Goal: Transaction & Acquisition: Purchase product/service

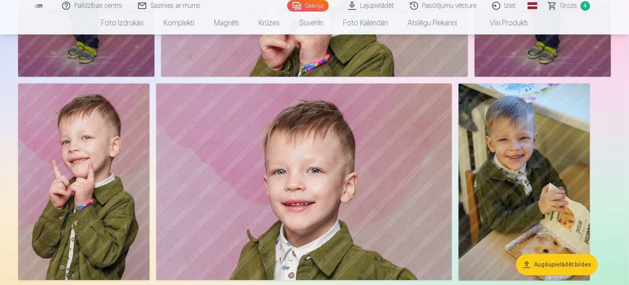
scroll to position [2267, 0]
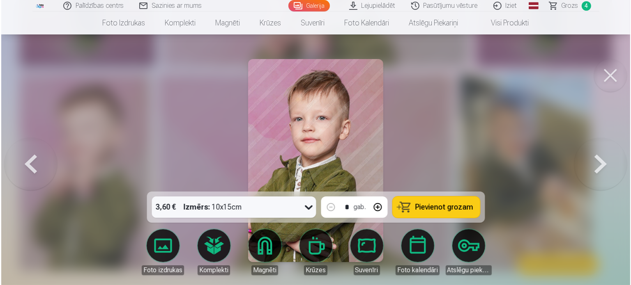
scroll to position [2274, 0]
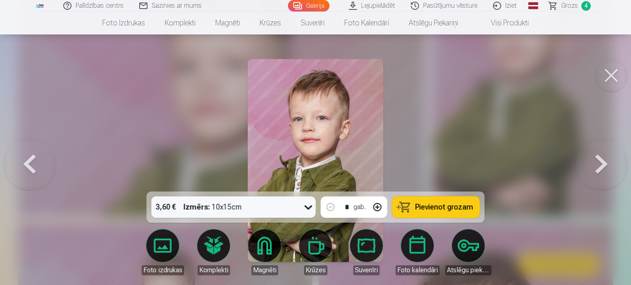
click at [456, 208] on span "Pievienot grozam" at bounding box center [444, 207] width 58 height 7
click at [613, 71] on button at bounding box center [611, 75] width 33 height 33
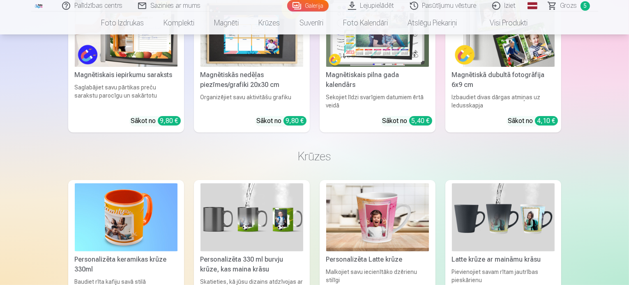
scroll to position [3302, 0]
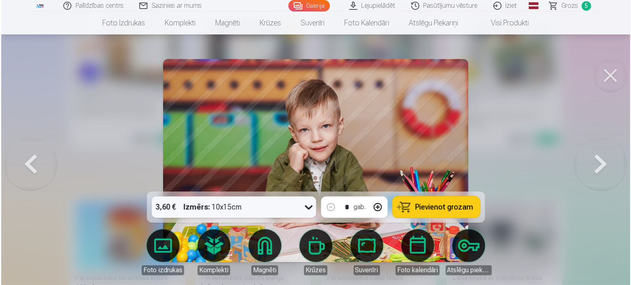
scroll to position [3311, 0]
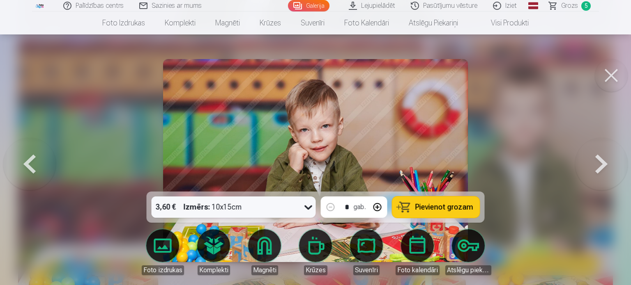
click at [453, 207] on span "Pievienot grozam" at bounding box center [444, 207] width 58 height 7
click at [619, 78] on button at bounding box center [611, 75] width 33 height 33
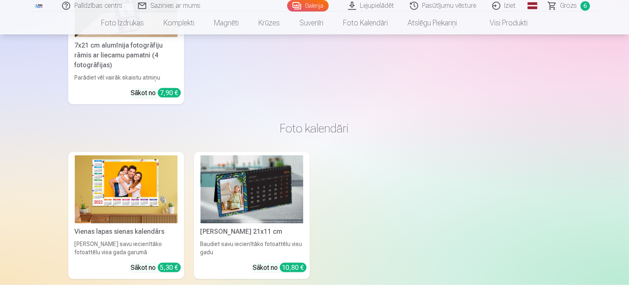
scroll to position [4327, 0]
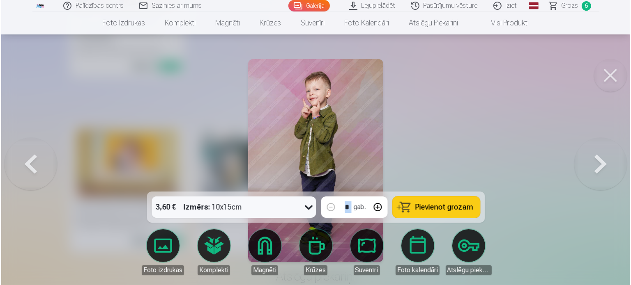
scroll to position [4340, 0]
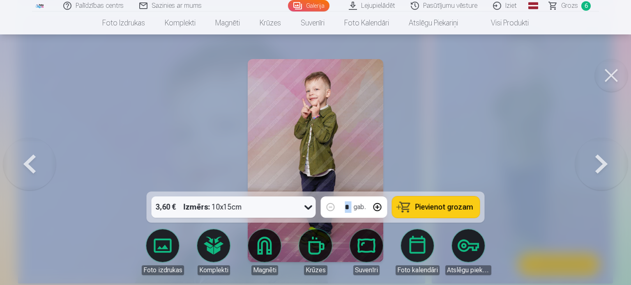
click at [444, 212] on button "Pievienot grozam" at bounding box center [435, 207] width 87 height 21
click at [607, 82] on button at bounding box center [611, 75] width 33 height 33
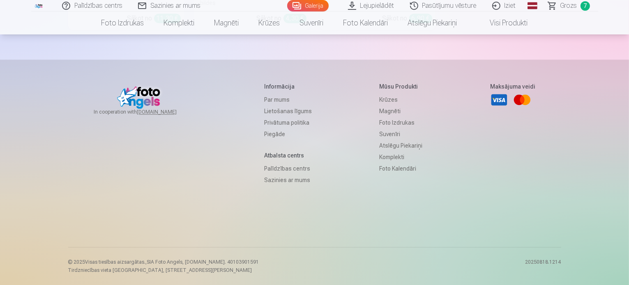
scroll to position [4867, 0]
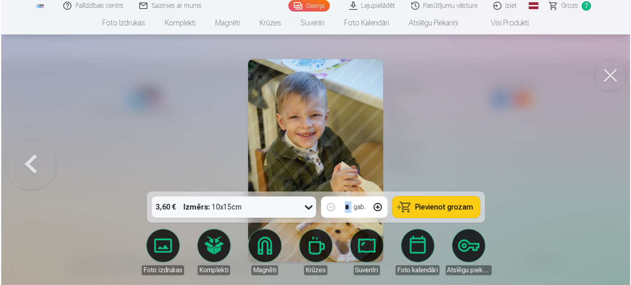
scroll to position [4882, 0]
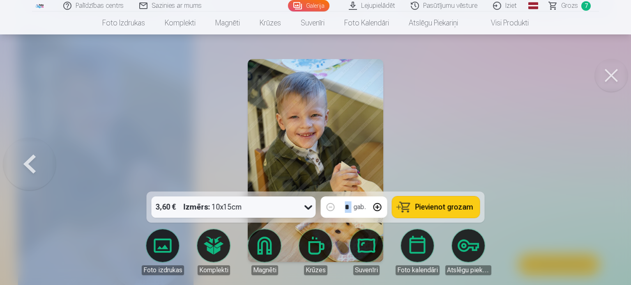
click at [426, 208] on span "Pievienot grozam" at bounding box center [444, 207] width 58 height 7
click at [609, 81] on button at bounding box center [611, 75] width 33 height 33
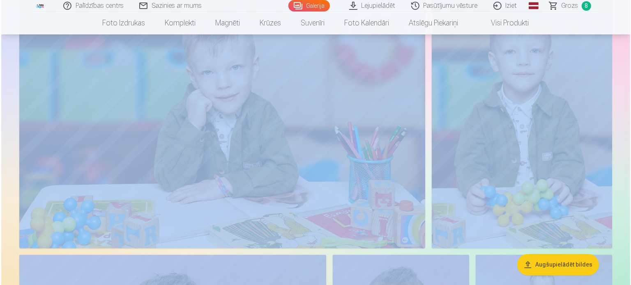
scroll to position [1646, 0]
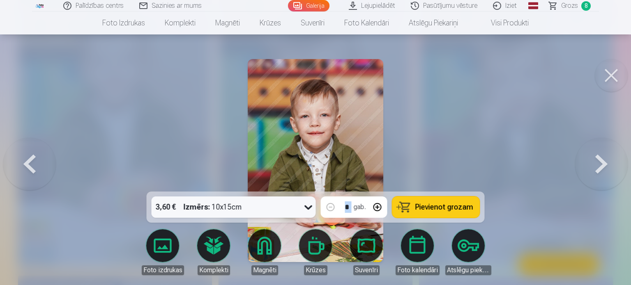
click at [447, 211] on span "Pievienot grozam" at bounding box center [444, 207] width 58 height 7
click at [614, 77] on button at bounding box center [611, 75] width 33 height 33
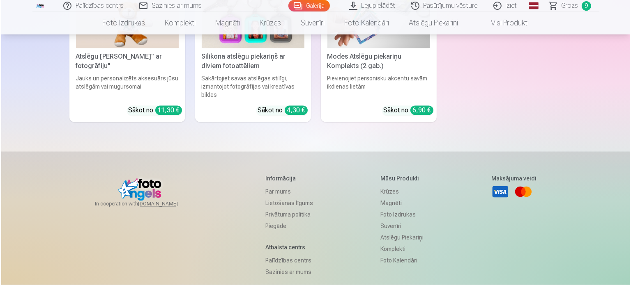
scroll to position [4678, 0]
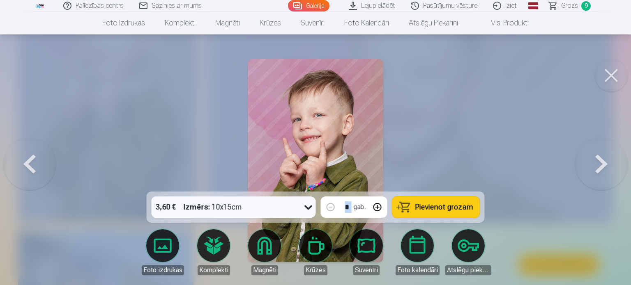
click at [420, 204] on span "Pievienot grozam" at bounding box center [444, 207] width 58 height 7
click at [575, 9] on span "Grozs" at bounding box center [569, 6] width 17 height 10
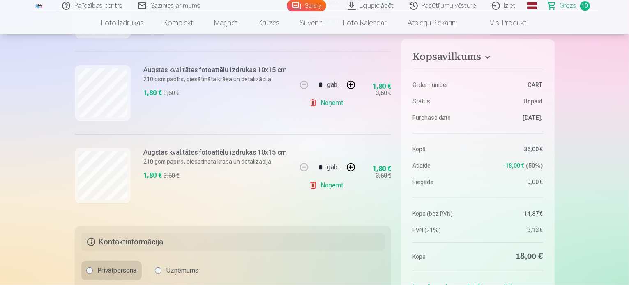
scroll to position [810, 0]
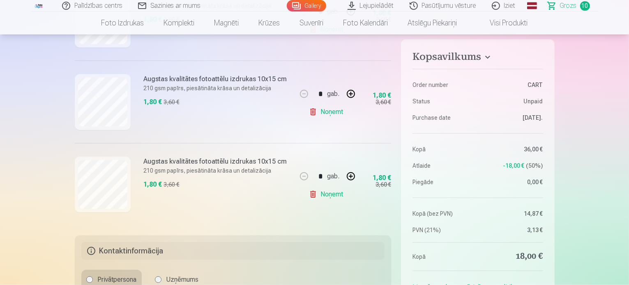
click at [349, 97] on button at bounding box center [351, 94] width 20 height 20
click at [307, 89] on button at bounding box center [304, 94] width 20 height 20
type input "*"
click at [307, 89] on div "* gab." at bounding box center [327, 94] width 67 height 20
click at [330, 110] on link "Noņemt" at bounding box center [327, 112] width 37 height 16
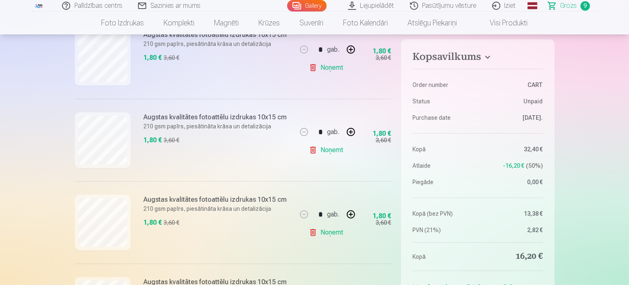
scroll to position [0, 0]
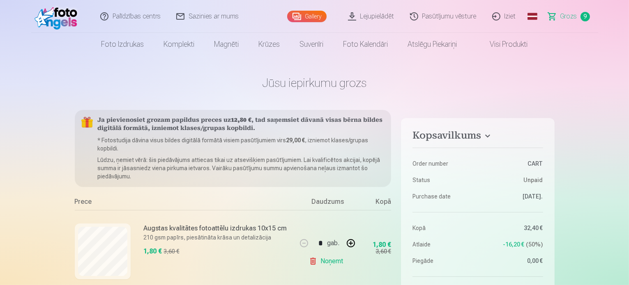
click at [318, 19] on link "Gallery" at bounding box center [306, 16] width 39 height 11
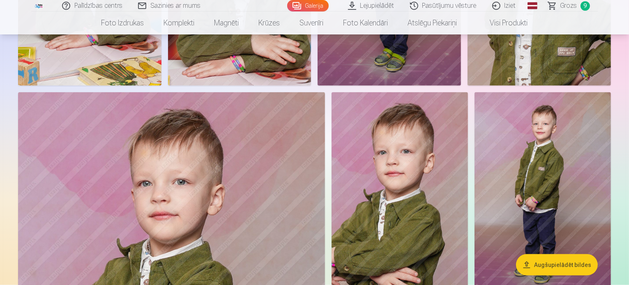
scroll to position [1044, 0]
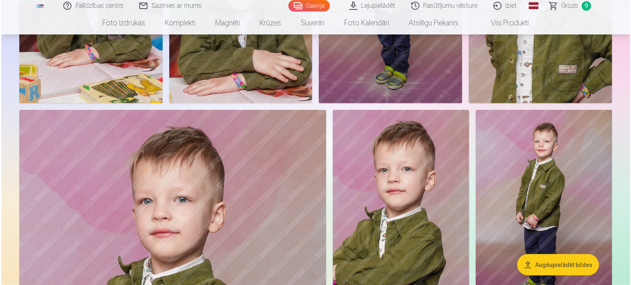
scroll to position [1046, 0]
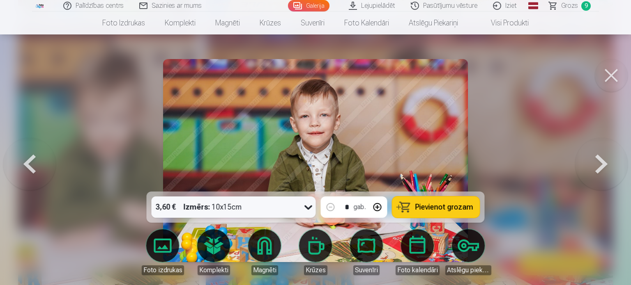
click at [431, 210] on span "Pievienot grozam" at bounding box center [444, 207] width 58 height 7
click at [603, 72] on button at bounding box center [611, 75] width 33 height 33
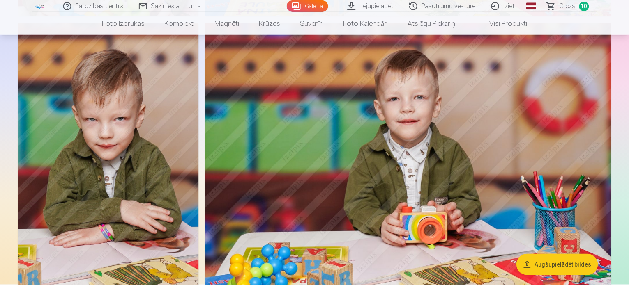
scroll to position [1044, 0]
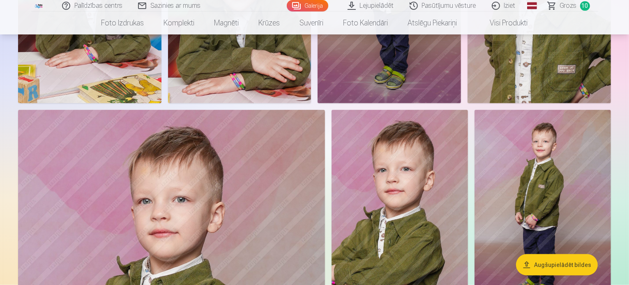
click at [571, 6] on span "Grozs" at bounding box center [568, 6] width 17 height 10
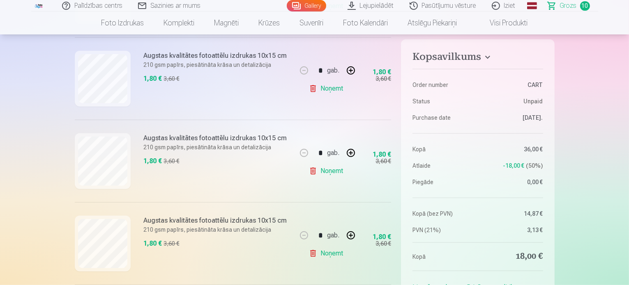
scroll to position [421, 0]
drag, startPoint x: 619, startPoint y: 52, endPoint x: 618, endPoint y: 42, distance: 9.5
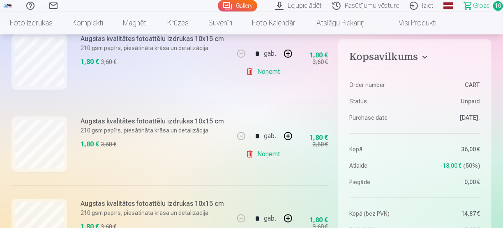
scroll to position [427, 0]
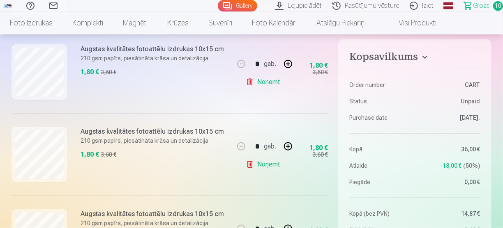
click at [275, 81] on link "Noņemt" at bounding box center [264, 82] width 37 height 16
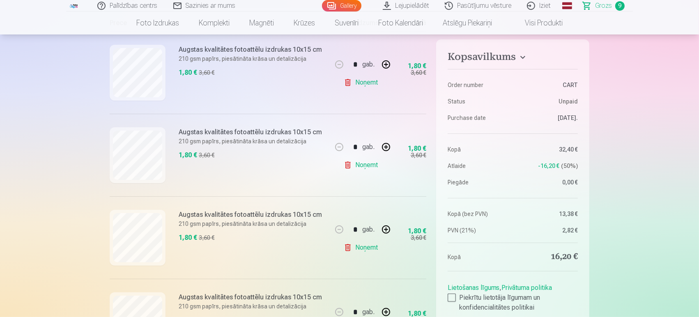
scroll to position [0, 0]
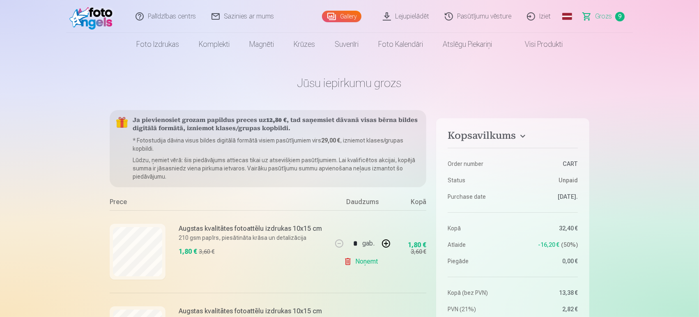
click at [355, 18] on link "Gallery" at bounding box center [341, 16] width 39 height 11
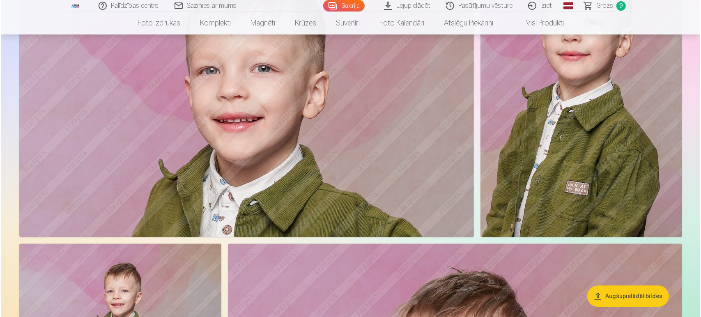
scroll to position [5058, 0]
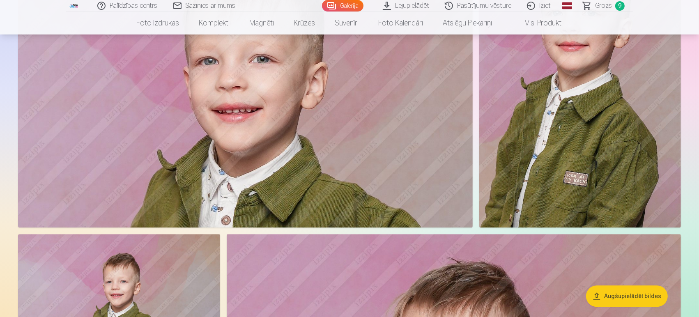
click at [330, 183] on img at bounding box center [245, 76] width 455 height 303
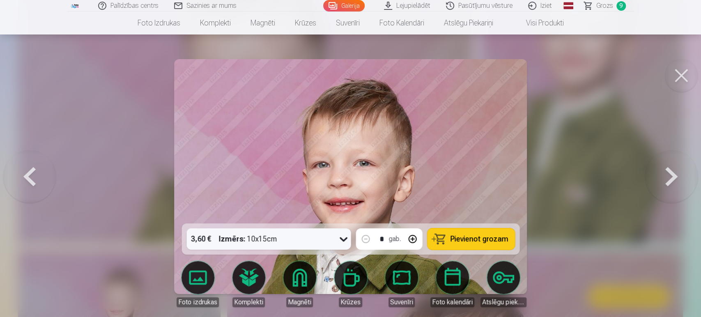
click at [628, 78] on button at bounding box center [681, 75] width 33 height 33
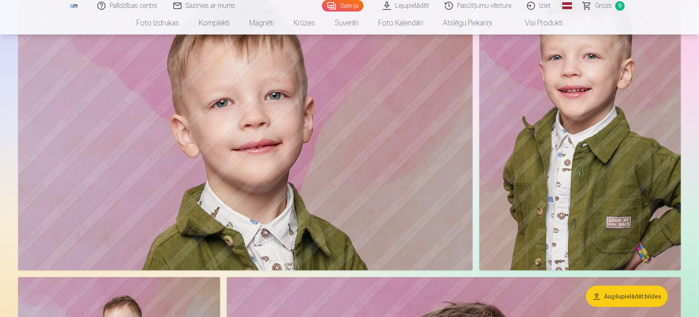
scroll to position [1059, 0]
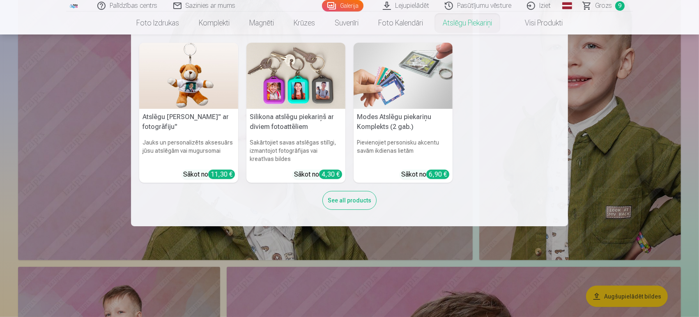
click at [614, 147] on nav "Atslēgu piekariņš Lācītis" ar fotogrāfiju" Jauks un personalizēts aksesuārs jūs…" at bounding box center [349, 130] width 699 height 192
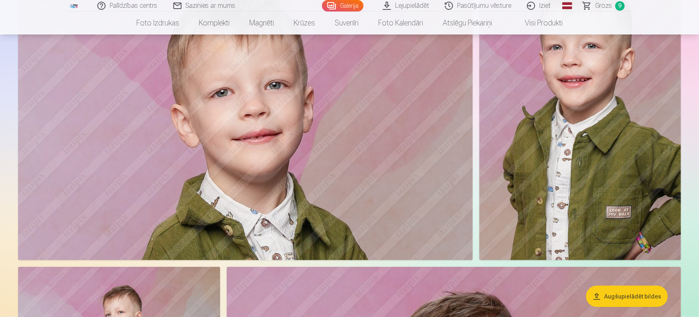
click at [531, 163] on img at bounding box center [580, 109] width 202 height 303
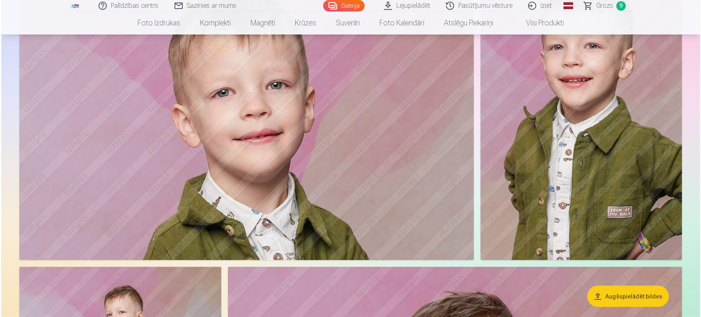
scroll to position [1061, 0]
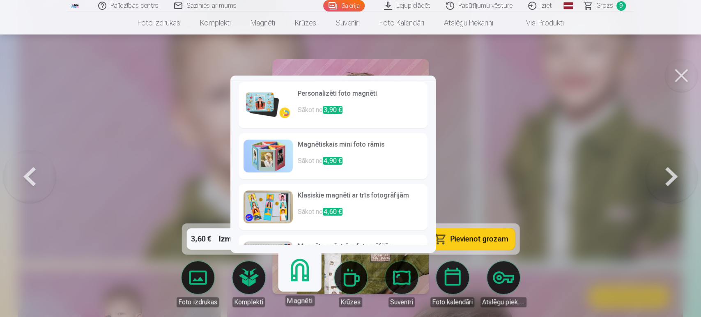
click at [295, 283] on link "Magnēti" at bounding box center [299, 280] width 51 height 51
click at [298, 272] on link "Magnēti" at bounding box center [299, 280] width 51 height 51
click at [353, 94] on h6 "Personalizēti foto magnēti" at bounding box center [360, 97] width 125 height 16
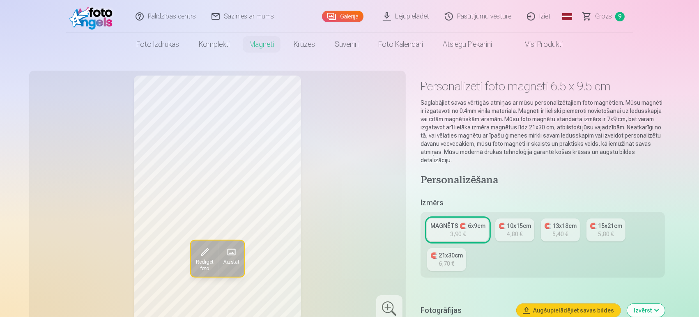
click at [474, 222] on div "MAGNĒTS 🧲 6x9cm" at bounding box center [457, 226] width 55 height 8
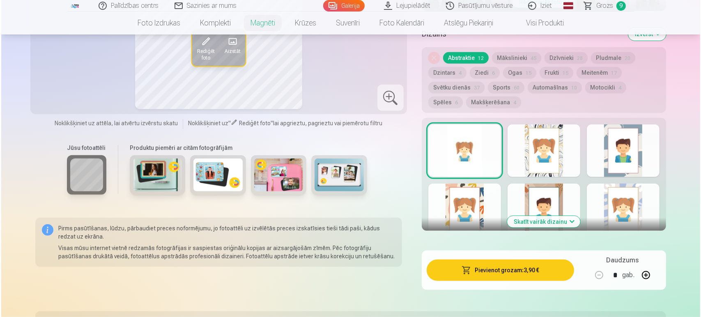
scroll to position [434, 0]
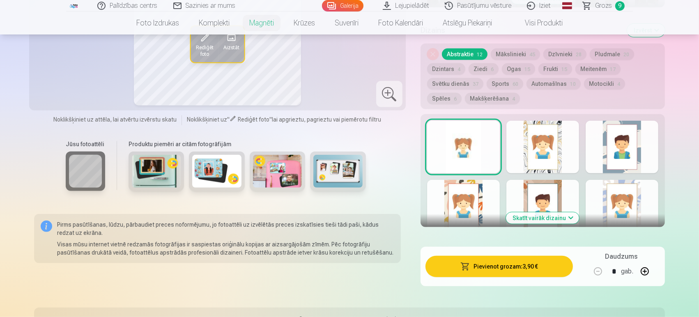
click at [628, 264] on button at bounding box center [645, 272] width 20 height 20
type input "*"
click at [483, 257] on button "Pievienot grozam : 7,80 €" at bounding box center [498, 266] width 147 height 21
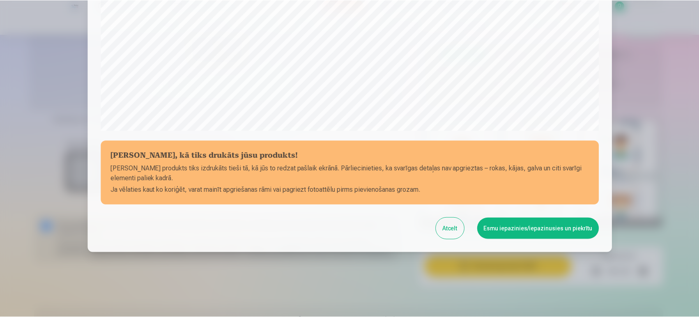
scroll to position [274, 0]
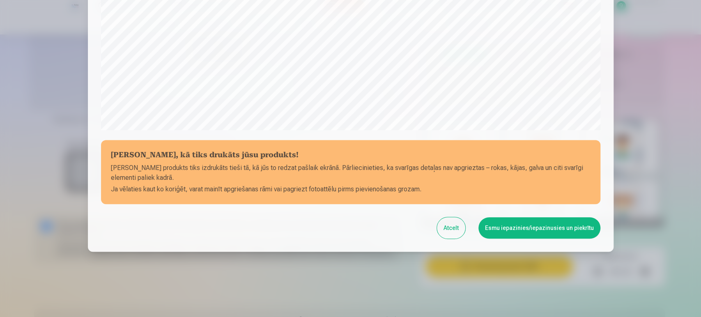
click at [454, 236] on button "Atcelt" at bounding box center [451, 227] width 28 height 21
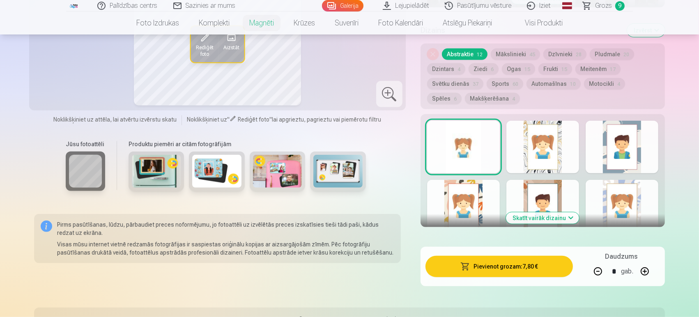
click at [592, 78] on button "Motocikli 4" at bounding box center [604, 83] width 41 height 11
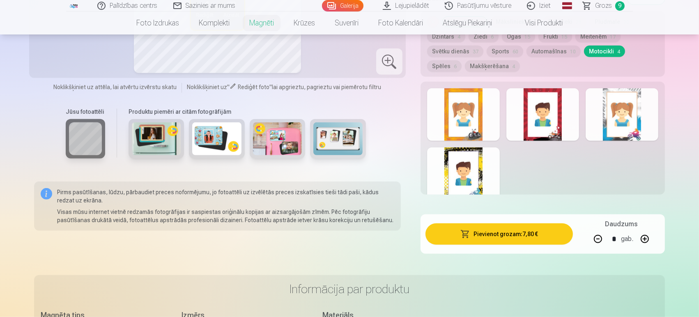
scroll to position [471, 0]
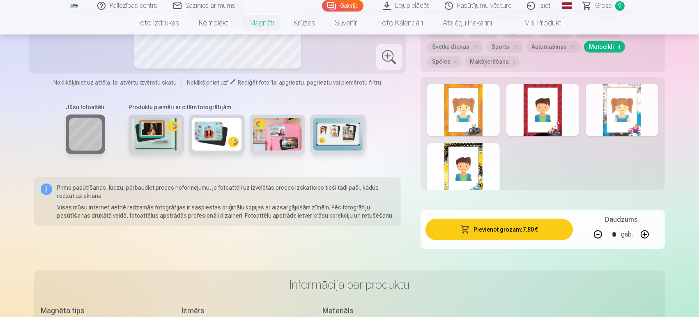
click at [476, 108] on div at bounding box center [463, 110] width 73 height 53
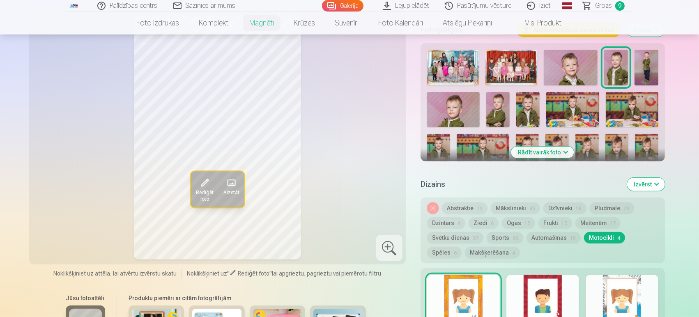
scroll to position [301, 0]
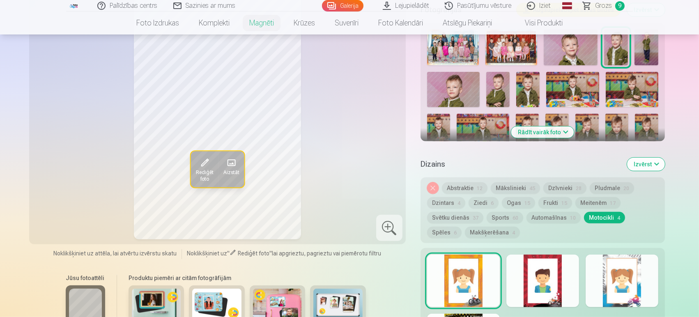
click at [521, 279] on div at bounding box center [542, 281] width 73 height 53
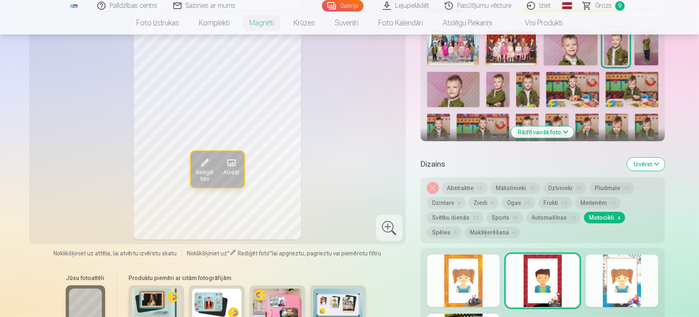
click at [611, 280] on div at bounding box center [622, 281] width 73 height 53
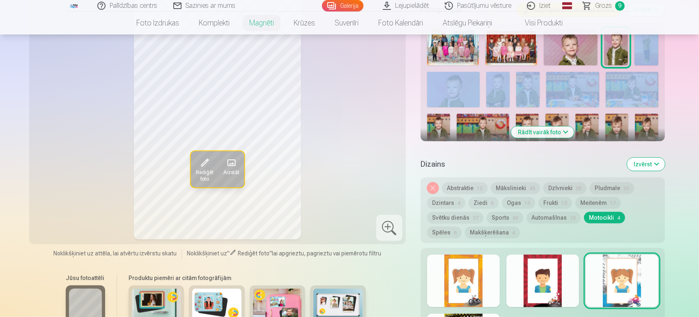
drag, startPoint x: 699, startPoint y: 51, endPoint x: 700, endPoint y: 61, distance: 10.8
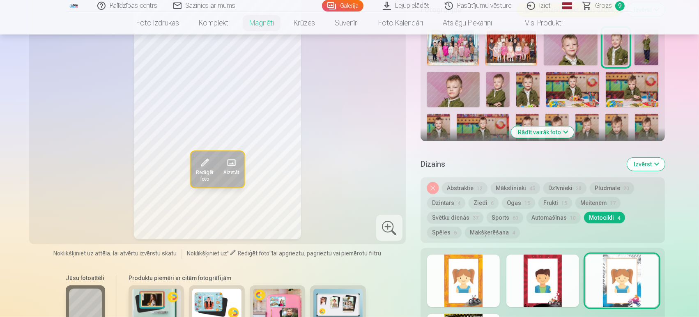
click at [464, 262] on div at bounding box center [463, 281] width 73 height 53
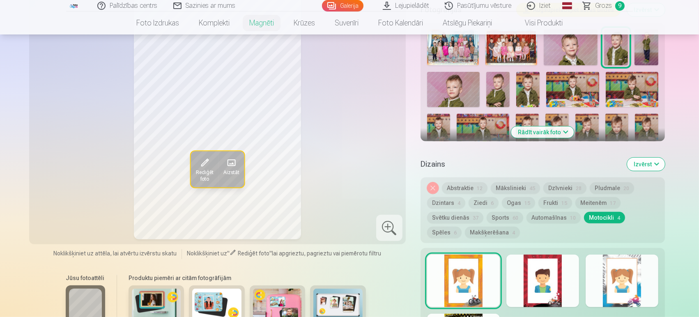
click at [554, 285] on div at bounding box center [542, 281] width 73 height 53
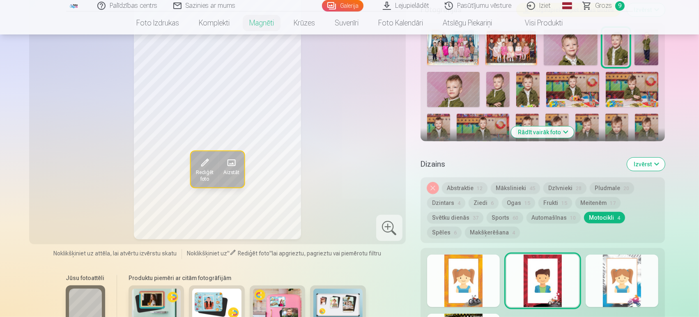
click at [621, 275] on div at bounding box center [622, 281] width 73 height 53
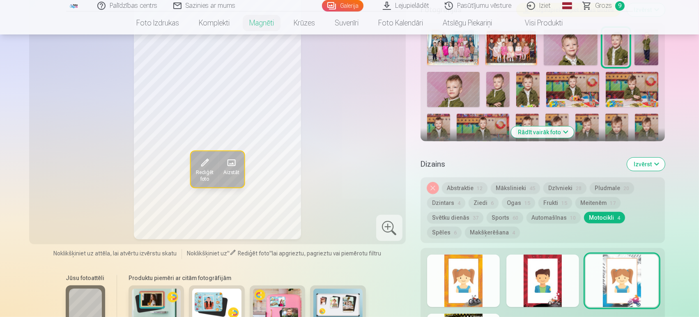
click at [621, 275] on div at bounding box center [622, 281] width 73 height 53
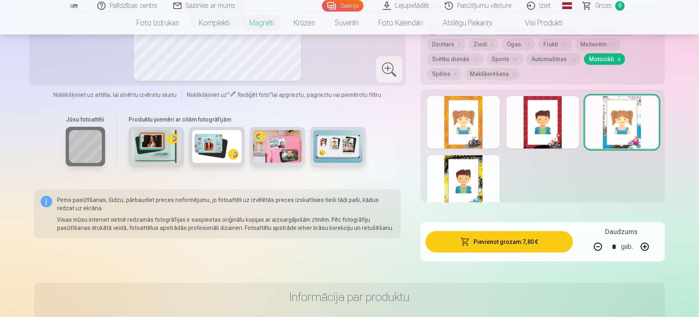
scroll to position [467, 0]
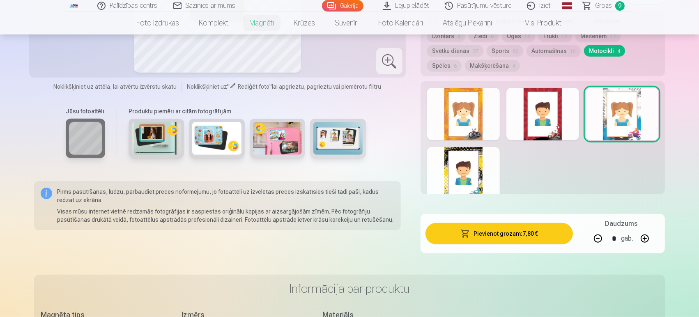
click at [468, 160] on div at bounding box center [463, 173] width 73 height 53
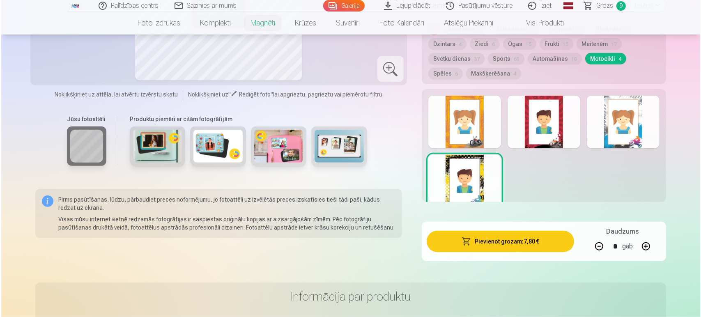
scroll to position [471, 0]
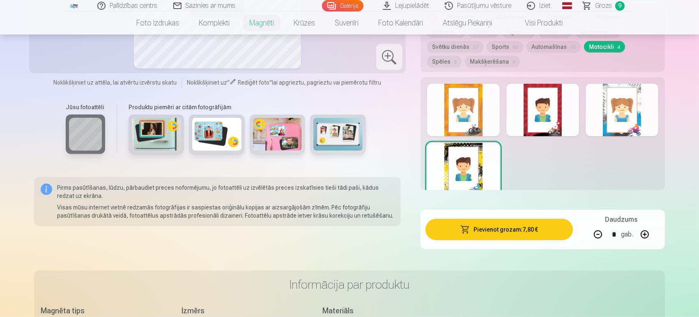
click at [498, 227] on button "Pievienot grozam : 7,80 €" at bounding box center [498, 229] width 147 height 21
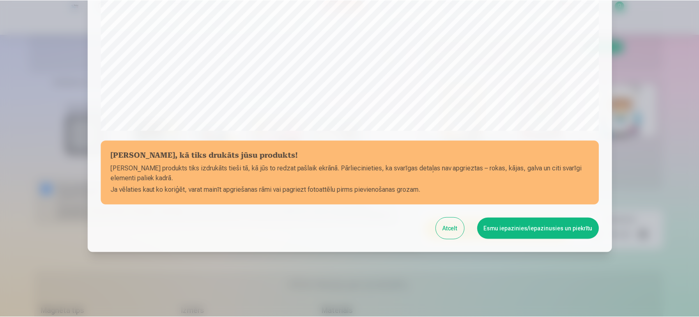
scroll to position [274, 0]
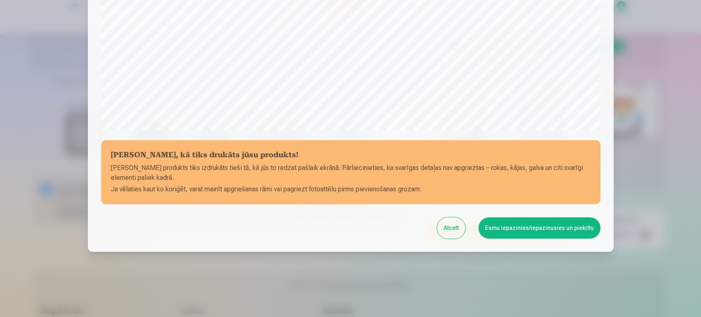
click at [506, 226] on button "Esmu iepazinies/iepazinusies un piekrītu" at bounding box center [539, 227] width 122 height 21
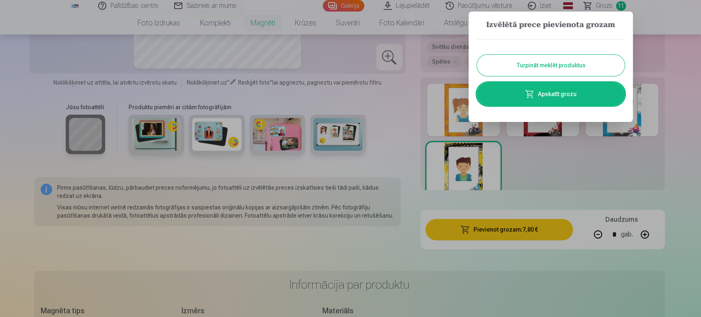
click at [547, 70] on button "Turpināt meklēt produktus" at bounding box center [551, 65] width 148 height 21
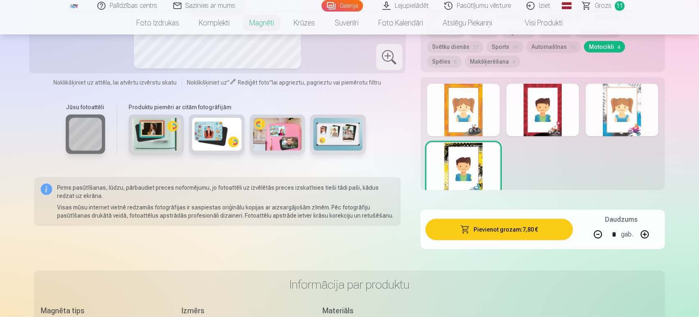
drag, startPoint x: 698, startPoint y: 52, endPoint x: 699, endPoint y: 38, distance: 14.4
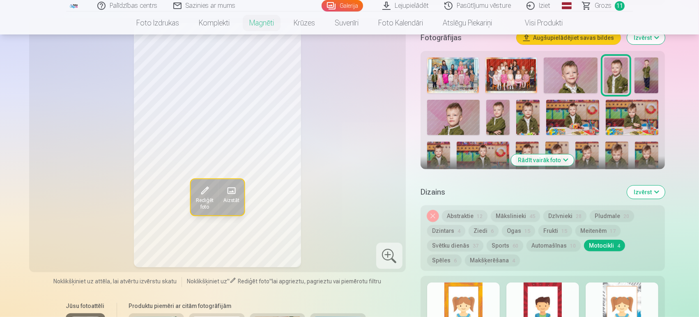
click at [608, 6] on span "Grozs" at bounding box center [603, 6] width 17 height 10
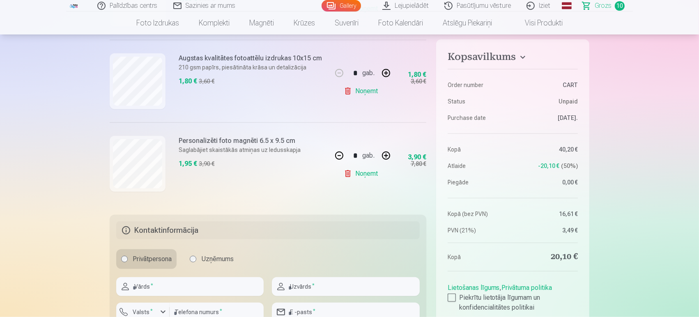
scroll to position [825, 0]
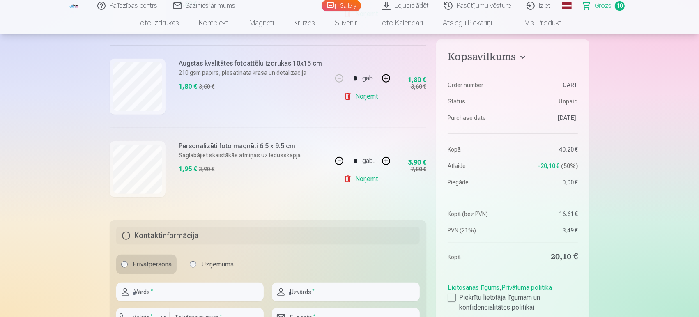
click at [363, 176] on link "Noņemt" at bounding box center [362, 179] width 37 height 16
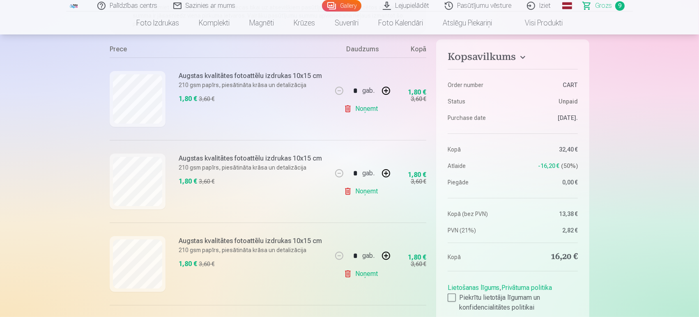
scroll to position [0, 0]
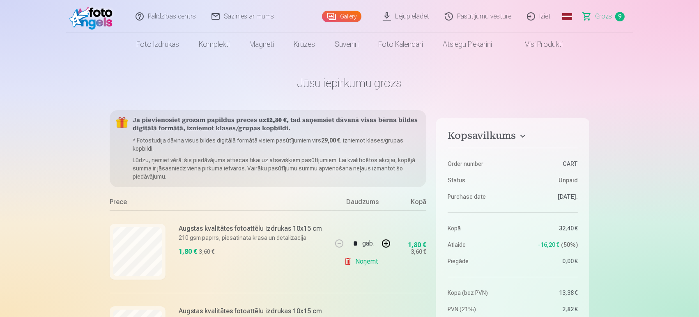
click at [357, 15] on link "Gallery" at bounding box center [341, 16] width 39 height 11
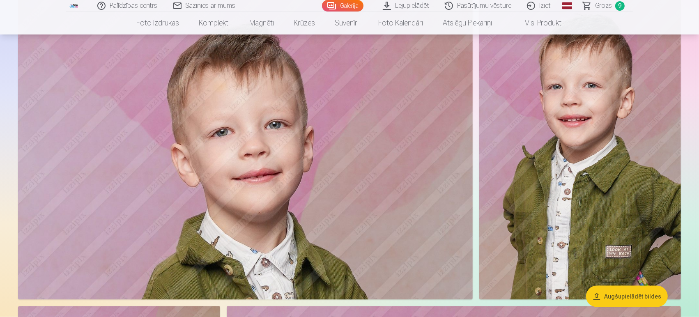
scroll to position [1078, 0]
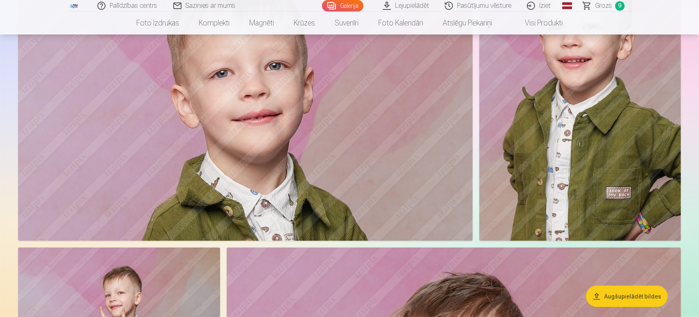
click at [581, 120] on img at bounding box center [580, 89] width 202 height 303
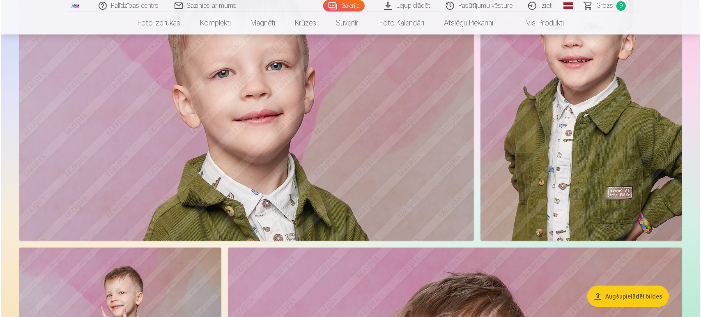
scroll to position [1081, 0]
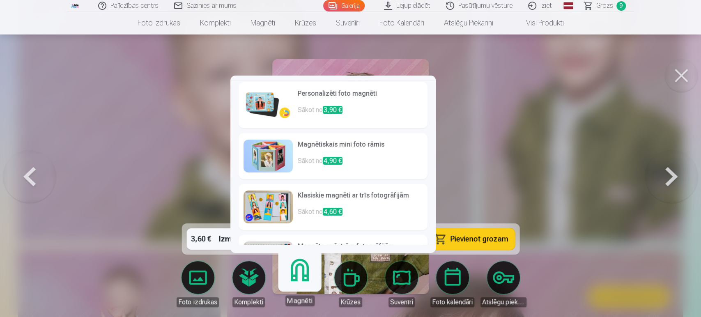
click at [290, 280] on link "Magnēti" at bounding box center [299, 280] width 51 height 51
click at [311, 275] on link "Magnēti" at bounding box center [299, 280] width 51 height 51
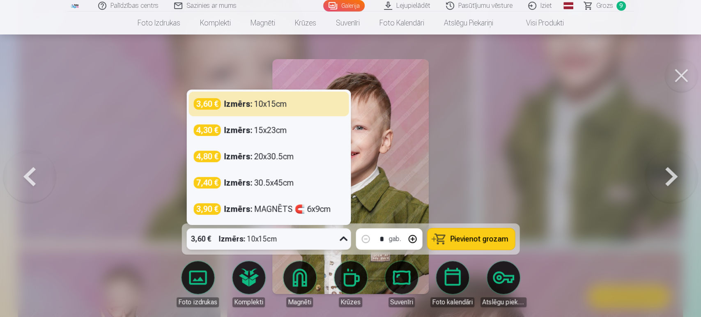
click at [342, 239] on icon at bounding box center [344, 239] width 8 height 5
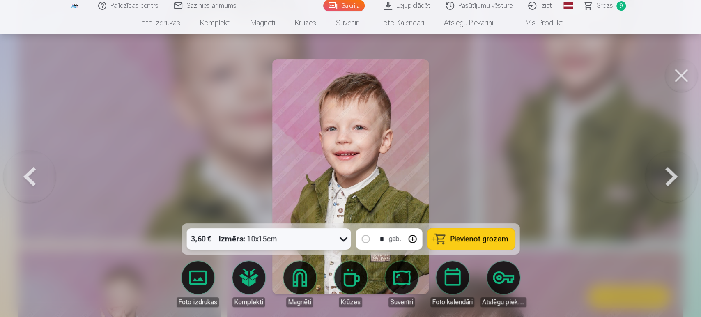
click at [342, 239] on icon at bounding box center [344, 239] width 8 height 5
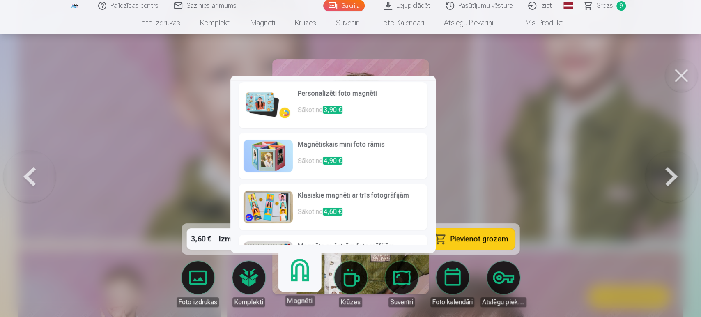
click at [315, 111] on p "Sākot no 3,90 €" at bounding box center [360, 113] width 125 height 16
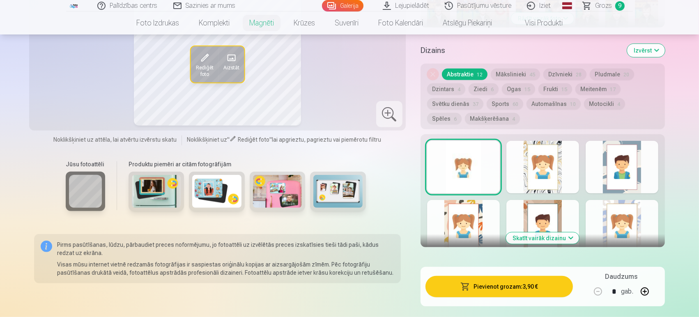
scroll to position [354, 0]
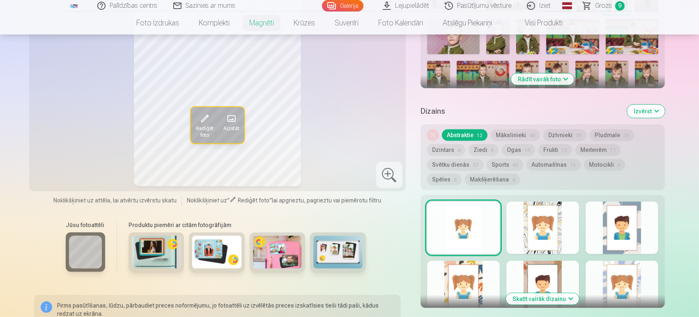
click at [599, 159] on button "Motocikli 4" at bounding box center [604, 164] width 41 height 11
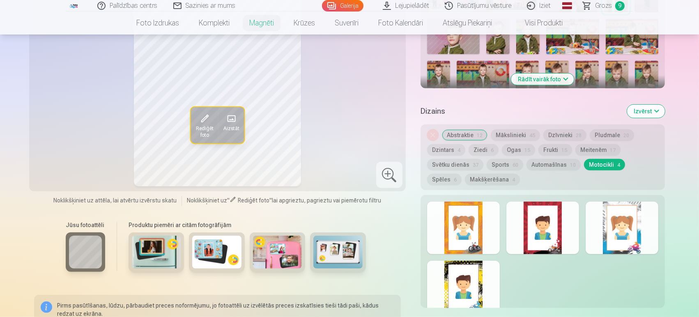
click at [617, 223] on div at bounding box center [622, 228] width 73 height 53
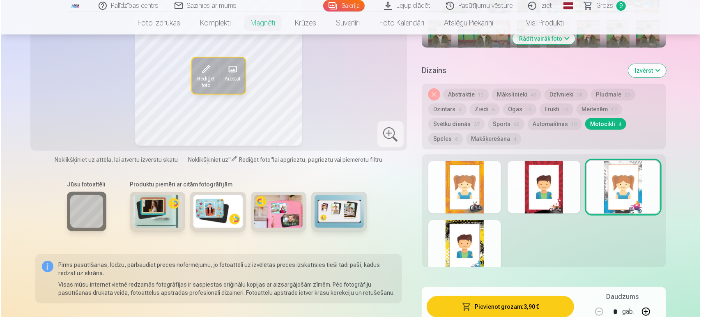
scroll to position [411, 0]
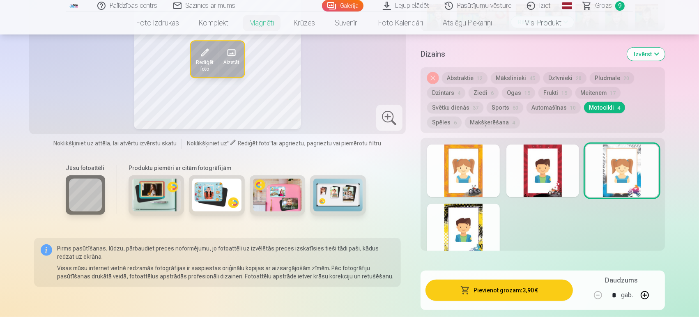
click at [476, 282] on button "Pievienot grozam : 3,90 €" at bounding box center [498, 290] width 147 height 21
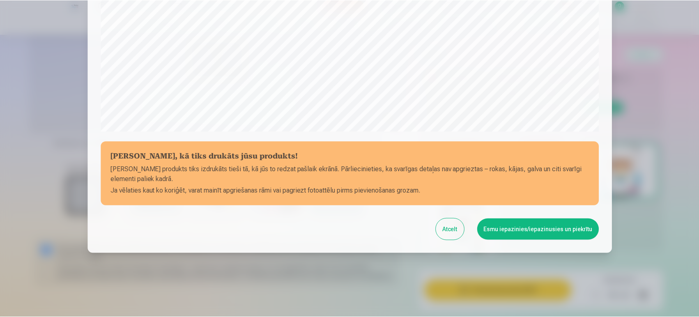
scroll to position [274, 0]
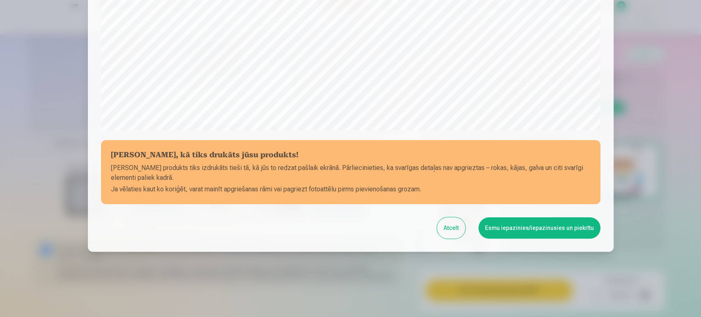
click at [516, 232] on button "Esmu iepazinies/iepazinusies un piekrītu" at bounding box center [539, 227] width 122 height 21
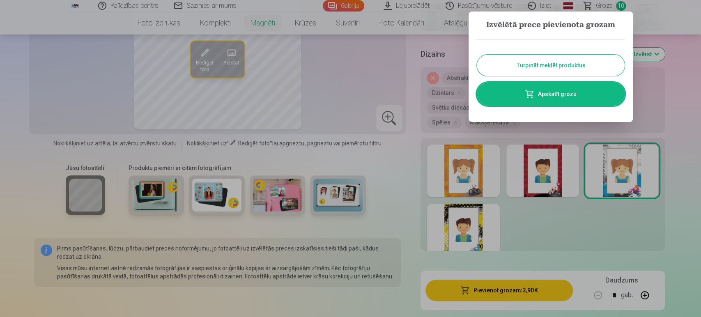
click at [558, 70] on button "Turpināt meklēt produktus" at bounding box center [551, 65] width 148 height 21
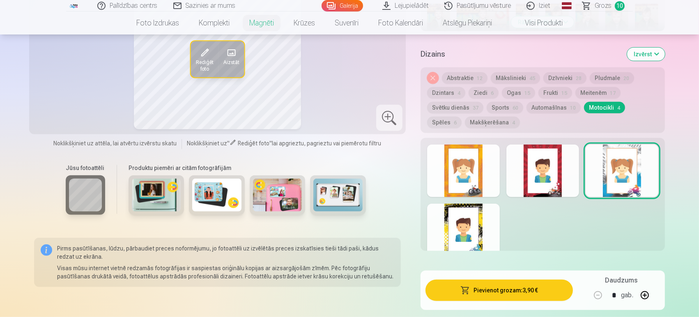
click at [351, 7] on link "Galerija" at bounding box center [342, 5] width 41 height 11
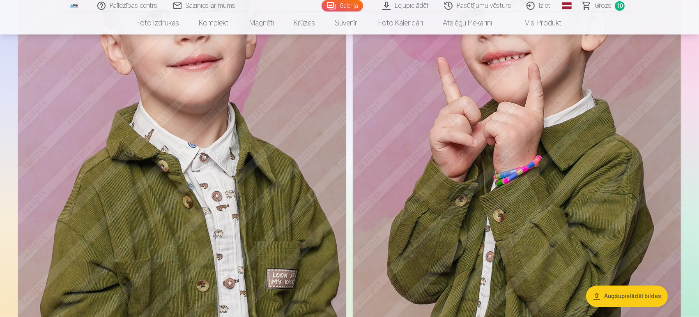
scroll to position [4657, 0]
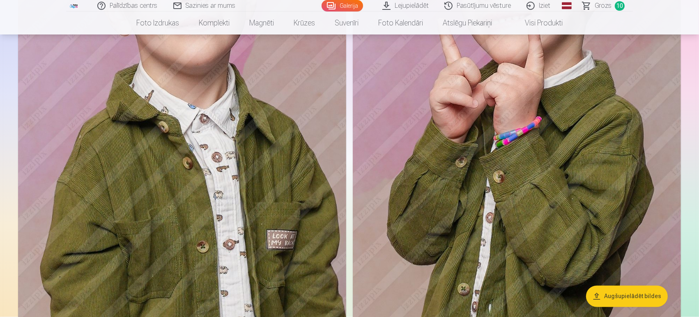
click at [542, 193] on img at bounding box center [517, 74] width 328 height 492
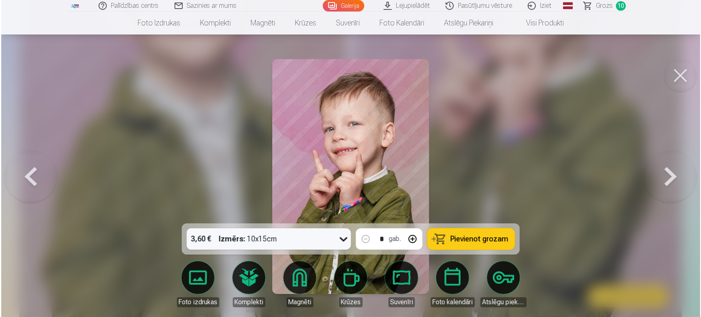
scroll to position [4669, 0]
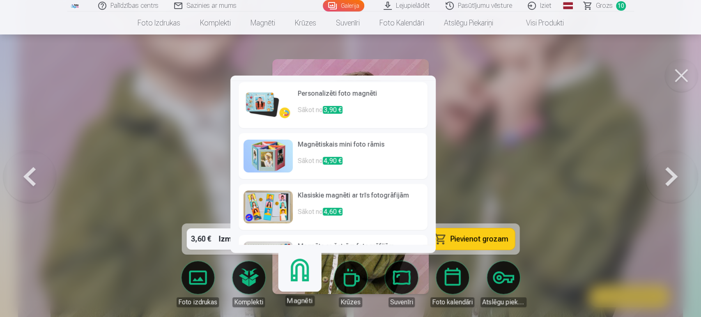
click at [344, 100] on h6 "Personalizēti foto magnēti" at bounding box center [360, 97] width 125 height 16
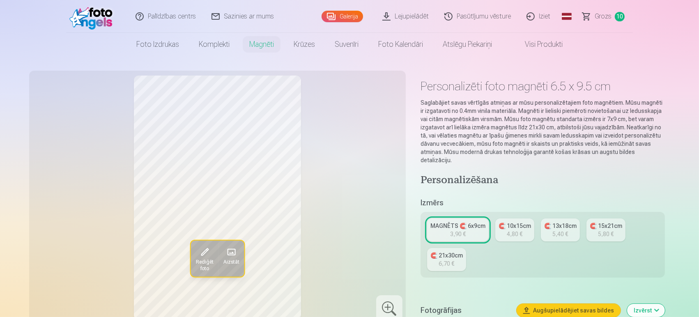
click at [444, 223] on link "MAGNĒTS 🧲 6x9cm 3,90 €" at bounding box center [458, 229] width 62 height 23
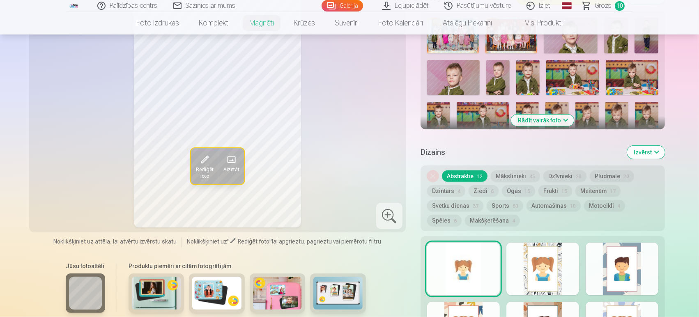
scroll to position [317, 0]
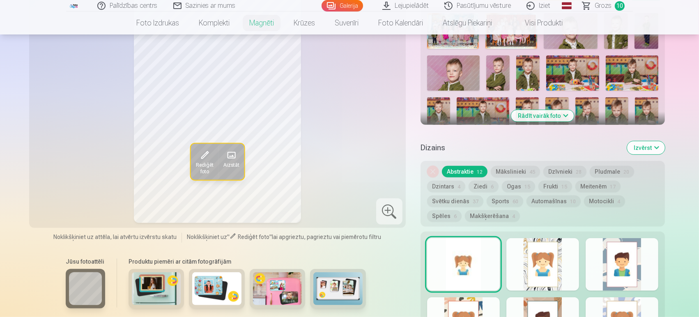
click at [592, 195] on button "Motocikli 4" at bounding box center [604, 200] width 41 height 11
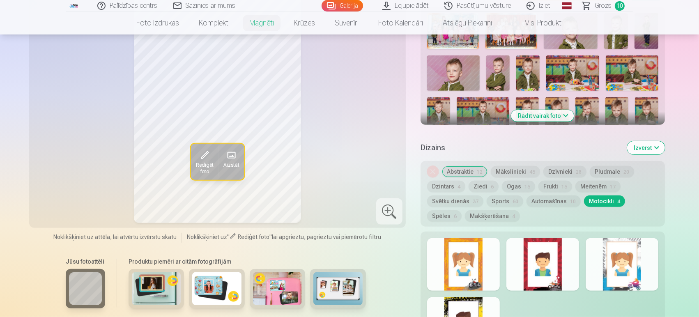
click at [628, 248] on div at bounding box center [622, 264] width 73 height 53
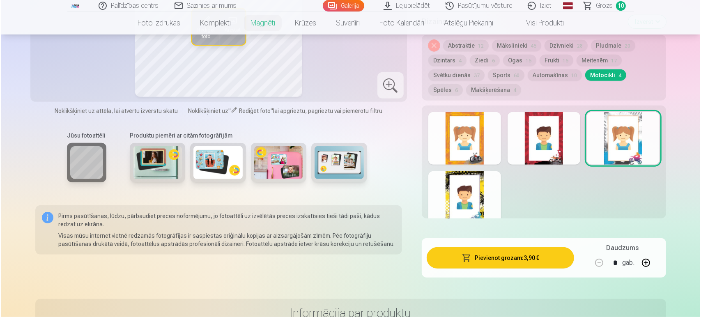
scroll to position [459, 0]
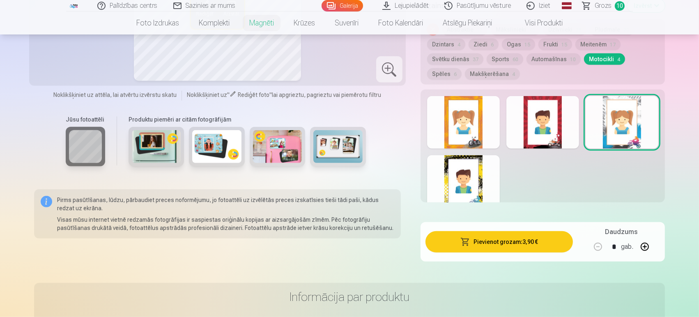
drag, startPoint x: 585, startPoint y: 103, endPoint x: 361, endPoint y: 261, distance: 274.7
click at [539, 232] on button "Pievienot grozam : 3,90 €" at bounding box center [498, 241] width 147 height 21
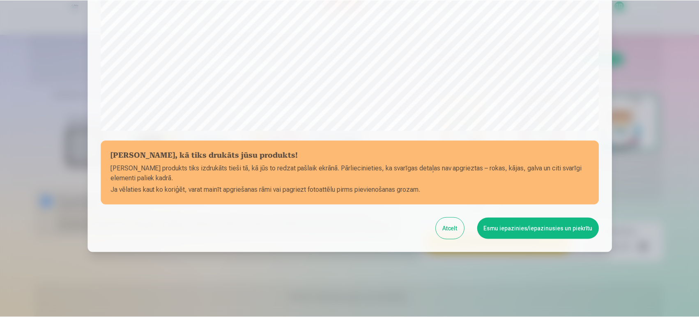
scroll to position [274, 0]
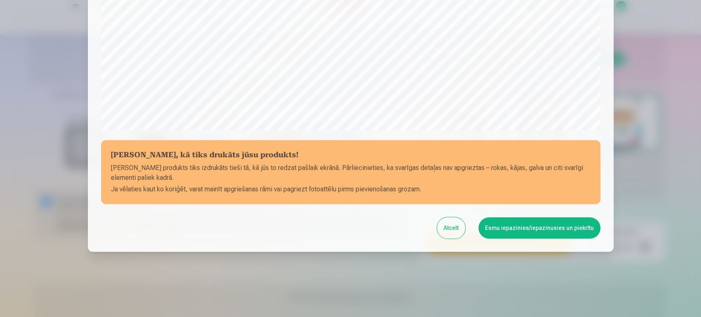
drag, startPoint x: 536, startPoint y: 230, endPoint x: 517, endPoint y: 202, distance: 34.4
click at [510, 220] on button "Esmu iepazinies/iepazinusies un piekrītu" at bounding box center [539, 227] width 122 height 21
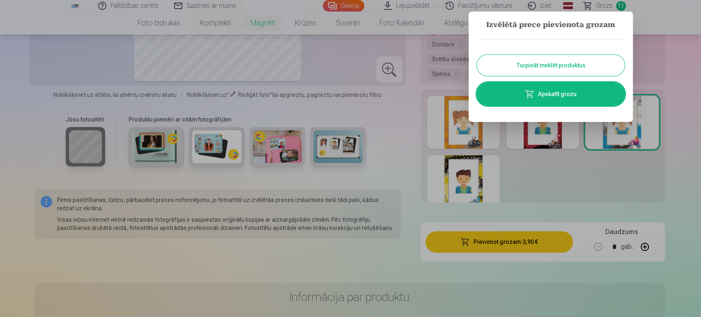
click at [565, 101] on link "Apskatīt grozu" at bounding box center [551, 94] width 148 height 23
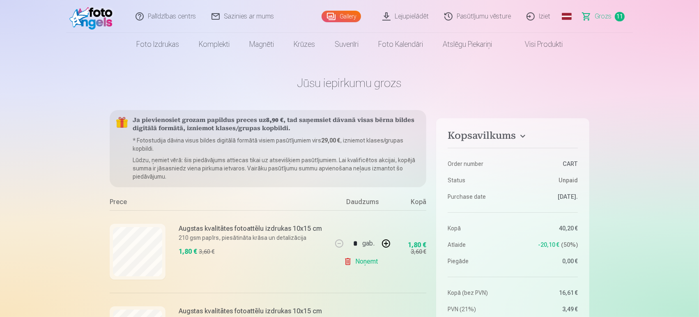
click at [345, 16] on link "Gallery" at bounding box center [341, 16] width 39 height 11
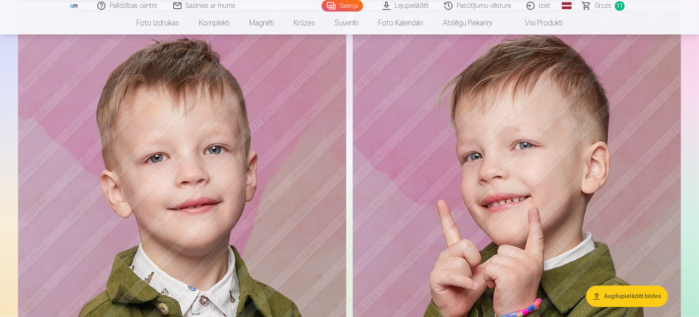
scroll to position [4471, 0]
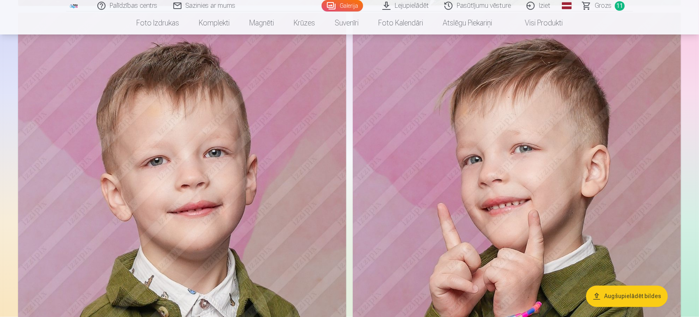
click at [493, 133] on img at bounding box center [517, 259] width 328 height 492
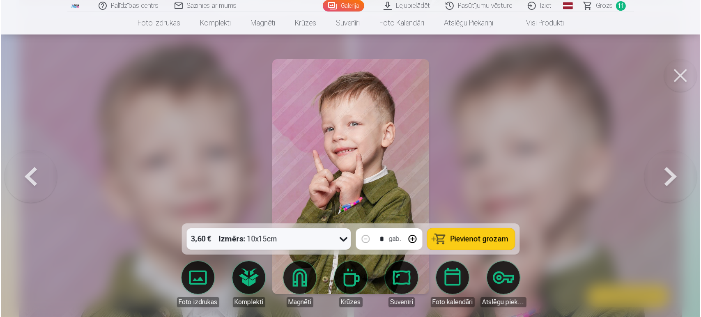
scroll to position [4483, 0]
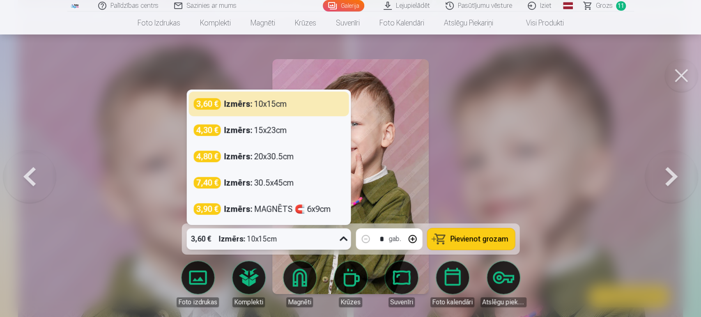
click at [345, 236] on icon at bounding box center [343, 238] width 13 height 13
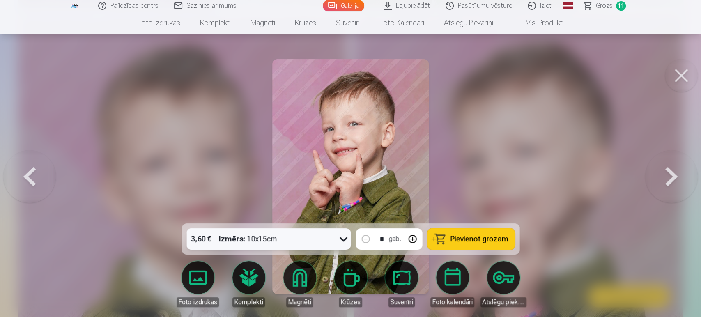
click at [345, 237] on icon at bounding box center [343, 238] width 13 height 13
click at [493, 237] on span "Pievienot grozam" at bounding box center [479, 238] width 58 height 7
click at [615, 9] on link "Grozs 12" at bounding box center [605, 5] width 58 height 11
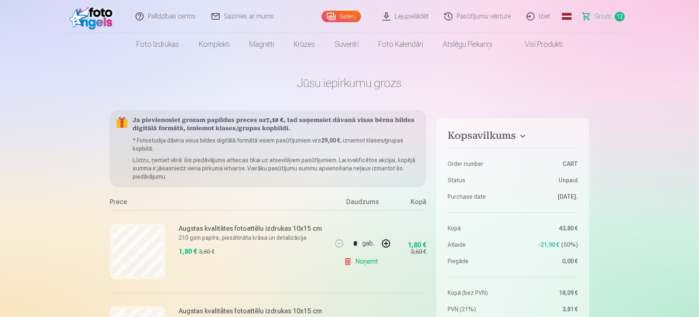
click at [354, 15] on link "Gallery" at bounding box center [341, 16] width 39 height 11
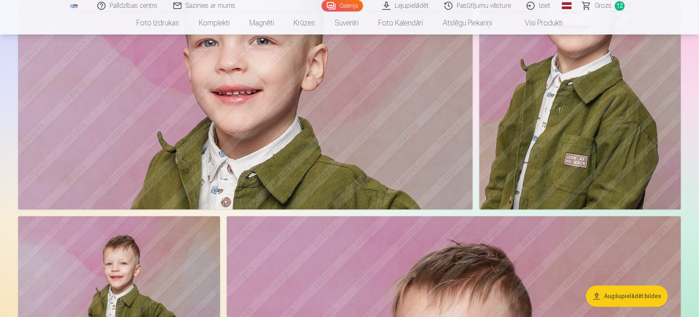
scroll to position [4974, 0]
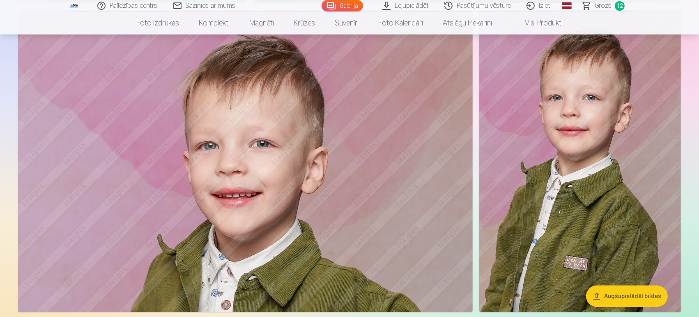
click at [568, 147] on img at bounding box center [580, 160] width 202 height 303
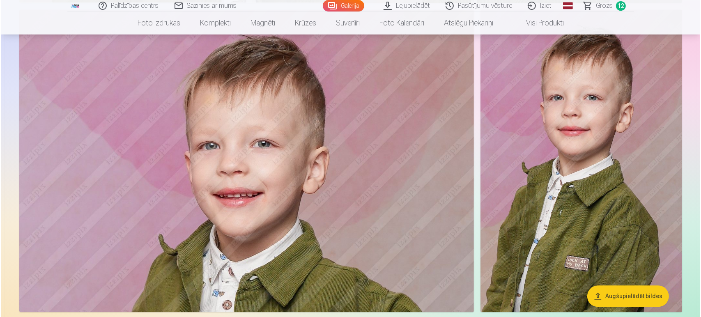
scroll to position [4986, 0]
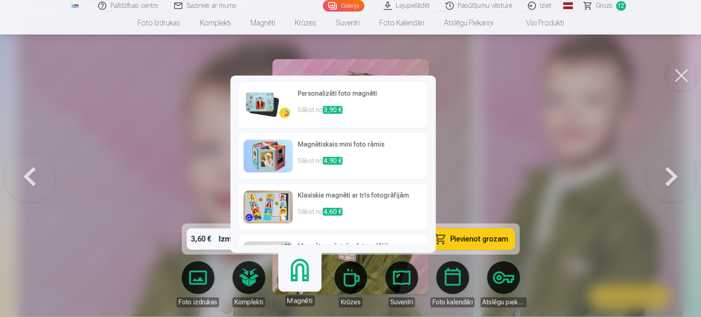
click at [324, 92] on h6 "Personalizēti foto magnēti" at bounding box center [360, 97] width 125 height 16
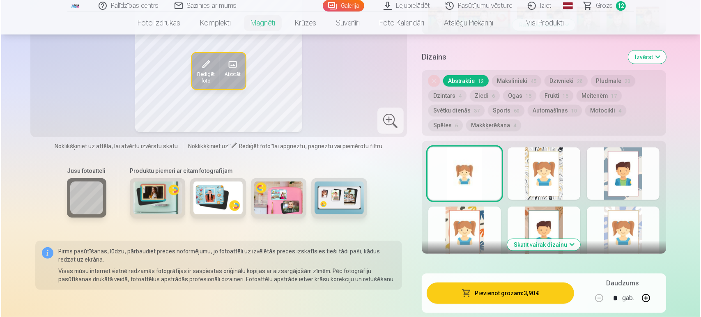
scroll to position [456, 0]
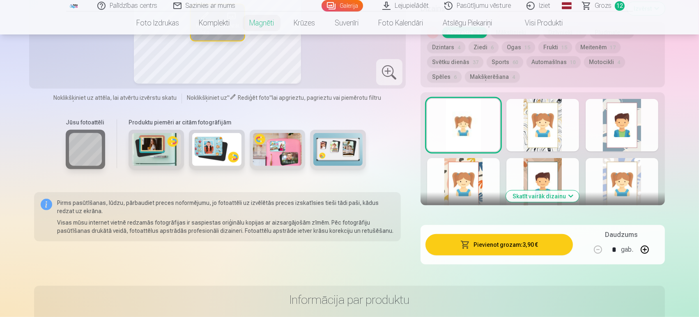
click at [499, 236] on button "Pievienot grozam : 3,90 €" at bounding box center [498, 244] width 147 height 21
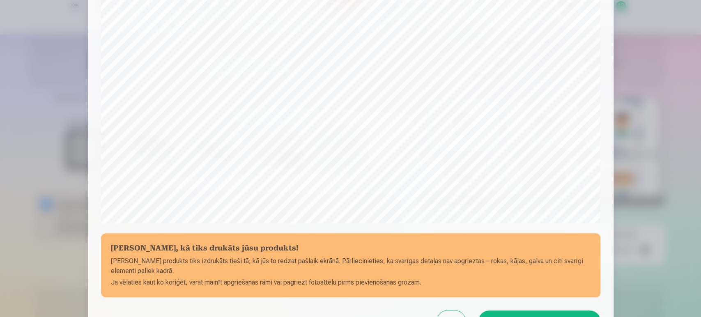
scroll to position [228, 0]
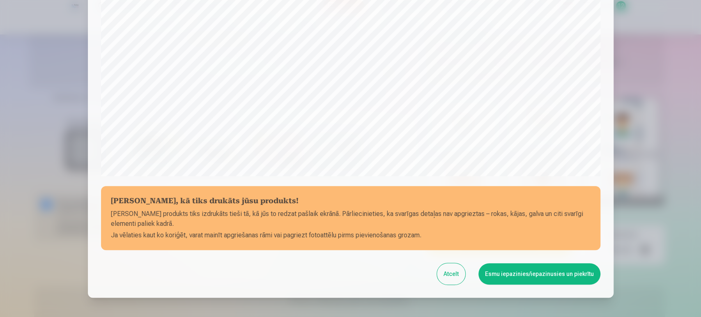
click at [505, 270] on button "Esmu iepazinies/iepazinusies un piekrītu" at bounding box center [539, 273] width 122 height 21
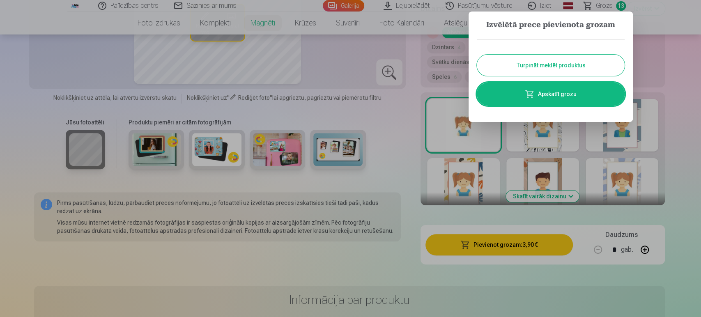
click at [531, 94] on span at bounding box center [530, 94] width 10 height 10
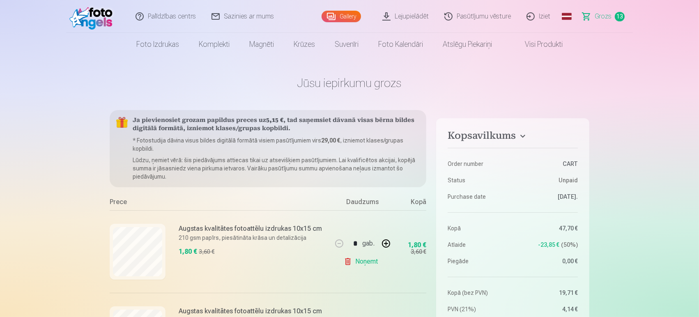
click at [343, 18] on link "Gallery" at bounding box center [341, 16] width 39 height 11
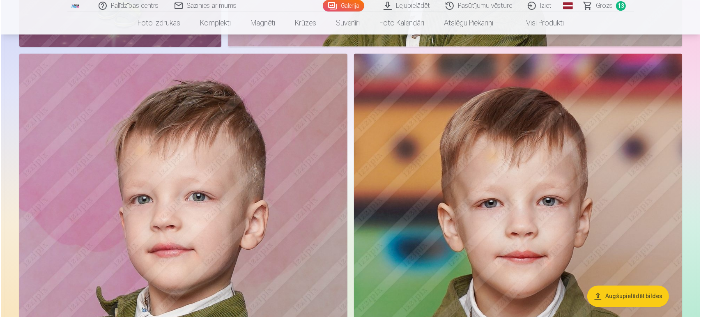
scroll to position [1643, 0]
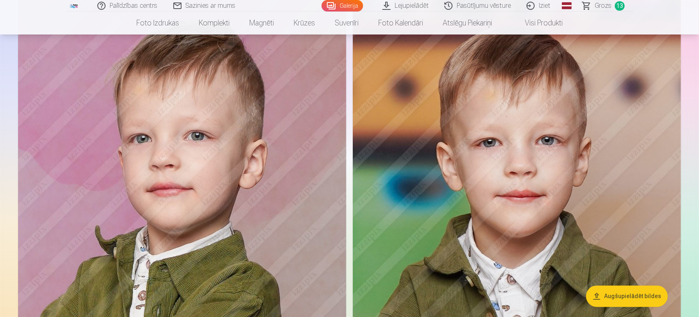
click at [205, 188] on img at bounding box center [182, 239] width 328 height 492
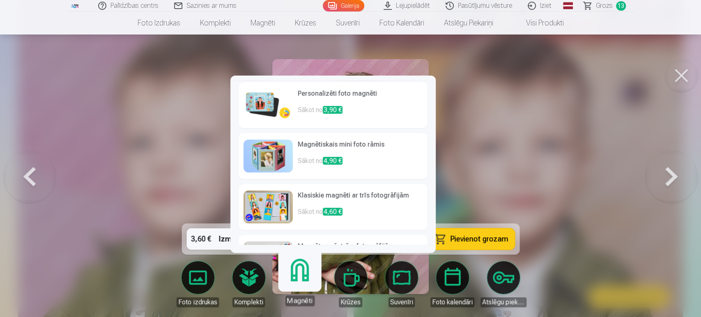
click at [298, 278] on link "Magnēti" at bounding box center [299, 280] width 51 height 51
click at [352, 99] on h6 "Personalizēti foto magnēti" at bounding box center [360, 97] width 125 height 16
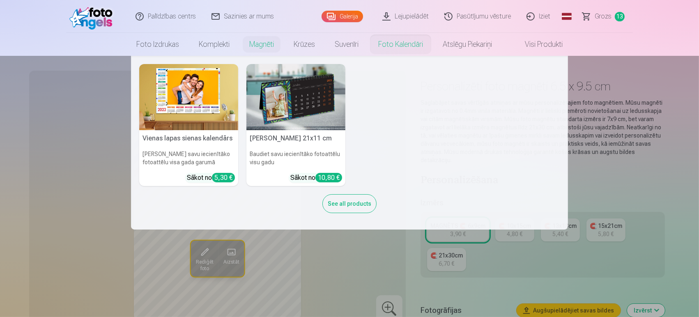
click at [628, 116] on nav "Vienas lapas sienas kalendārs Parādiet savu iecienītāko fotoattēlu visa gada ga…" at bounding box center [349, 143] width 699 height 174
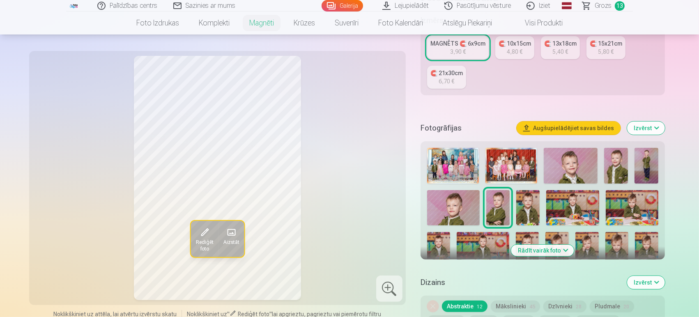
scroll to position [274, 0]
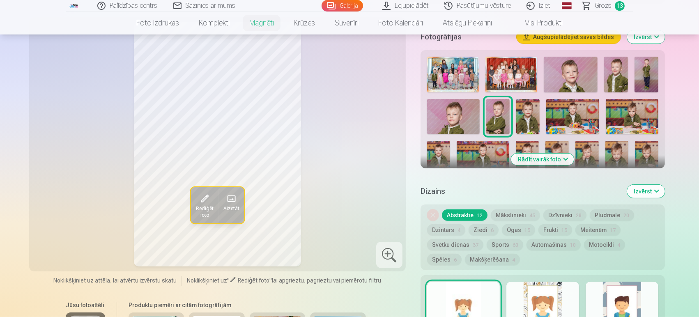
click at [589, 239] on button "Motocikli 4" at bounding box center [604, 244] width 41 height 11
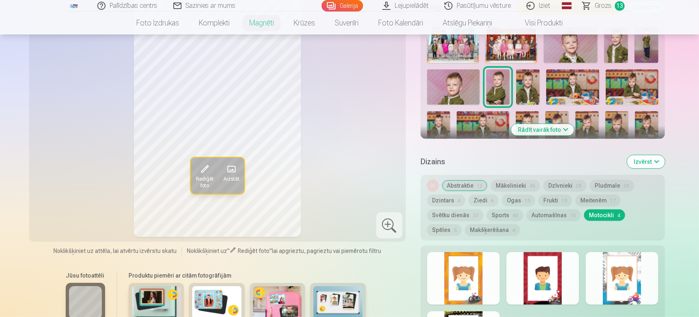
scroll to position [319, 0]
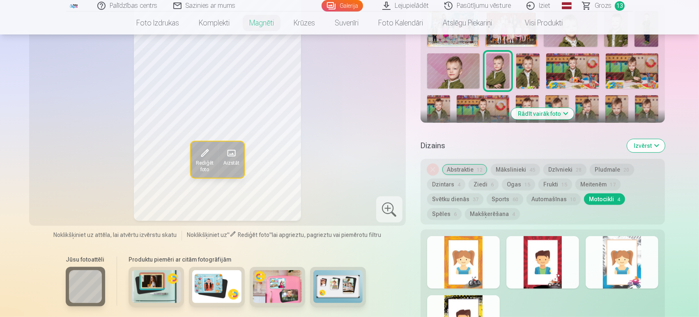
click at [472, 252] on div at bounding box center [463, 262] width 73 height 53
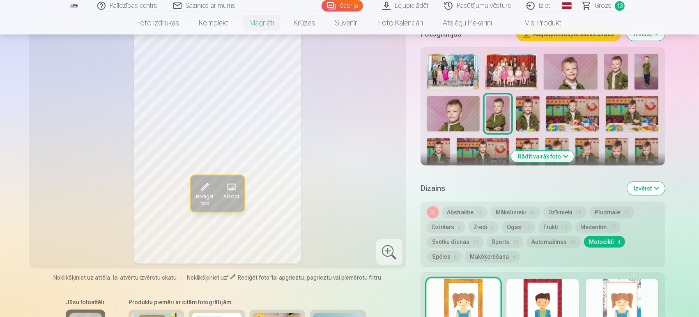
scroll to position [274, 0]
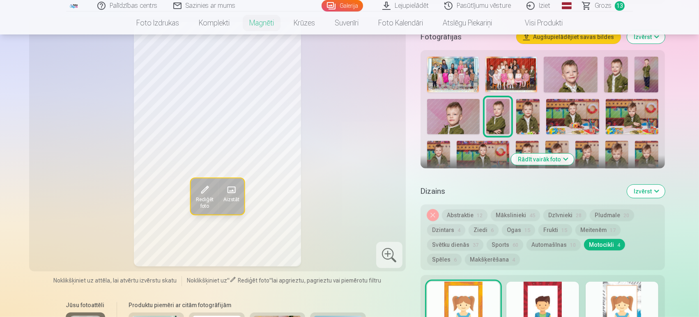
click at [549, 285] on div at bounding box center [542, 308] width 73 height 53
click at [623, 285] on div at bounding box center [622, 308] width 73 height 53
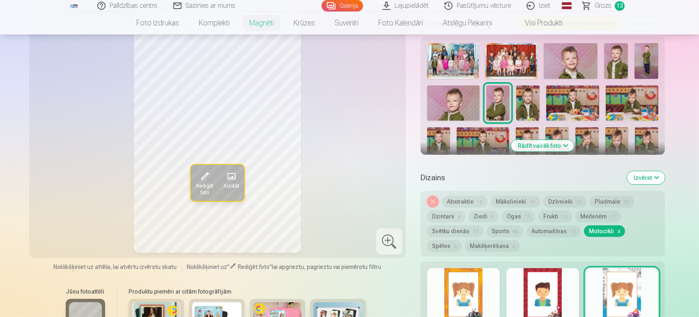
scroll to position [411, 0]
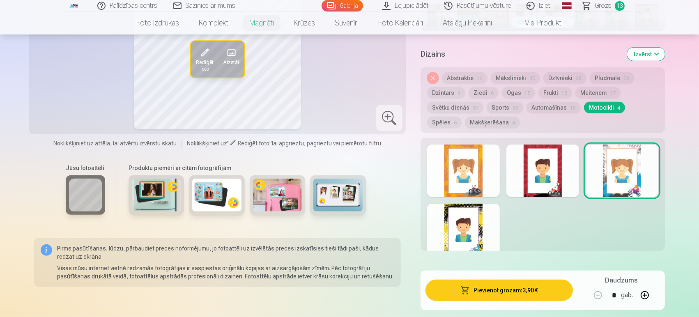
click at [477, 225] on div at bounding box center [463, 230] width 73 height 53
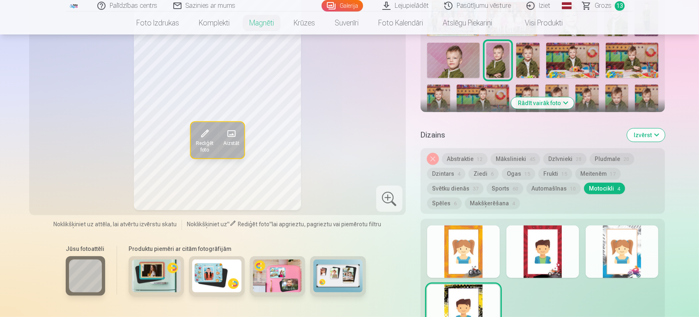
scroll to position [228, 0]
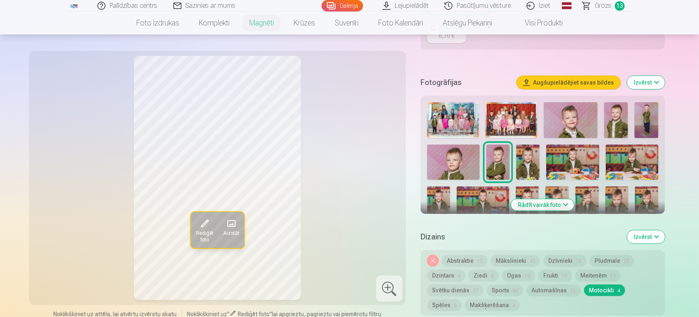
click at [508, 255] on button "Mākslinieki 45" at bounding box center [515, 260] width 49 height 11
click at [465, 255] on button "Abstraktie 12" at bounding box center [465, 260] width 46 height 11
click at [564, 255] on button "Dzīvnieki 28" at bounding box center [564, 260] width 43 height 11
click at [600, 255] on button "Pludmale 20" at bounding box center [612, 260] width 44 height 11
click at [432, 255] on button "Noņemiet dizainu" at bounding box center [432, 260] width 11 height 11
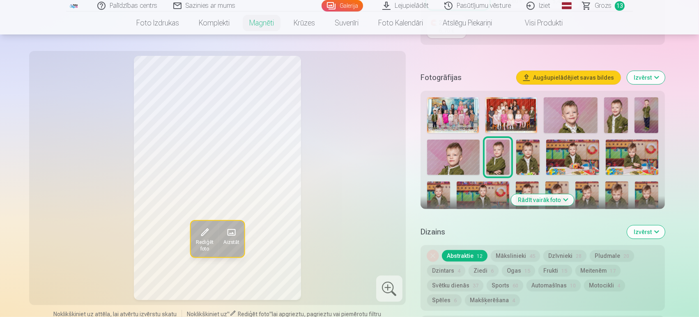
scroll to position [349, 0]
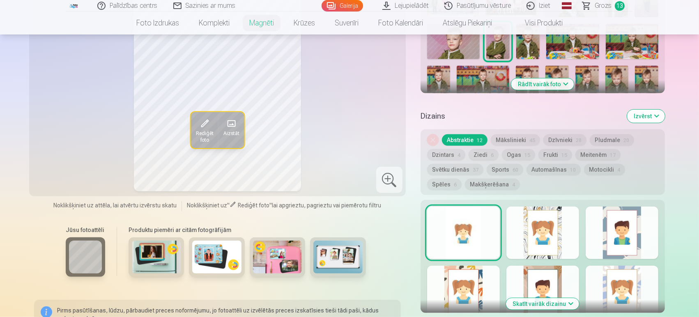
click at [601, 164] on button "Motocikli 4" at bounding box center [604, 169] width 41 height 11
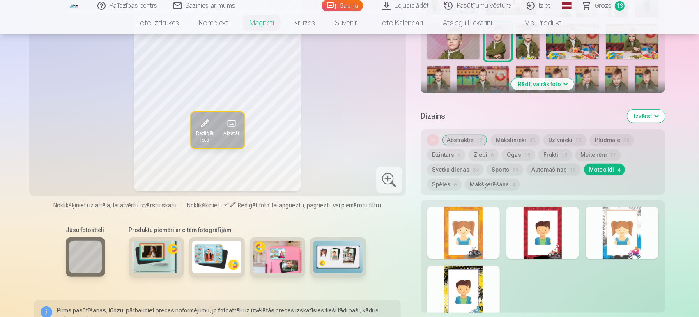
click at [483, 278] on div at bounding box center [463, 292] width 73 height 53
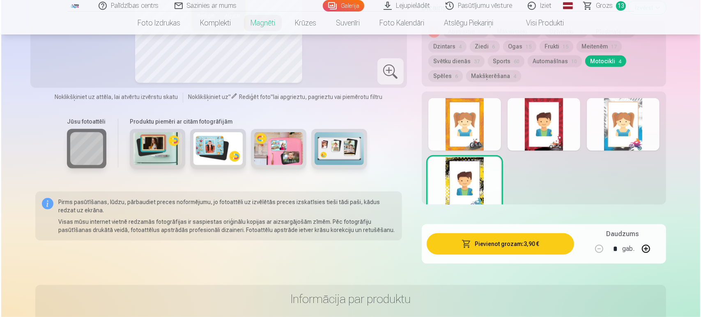
scroll to position [577, 0]
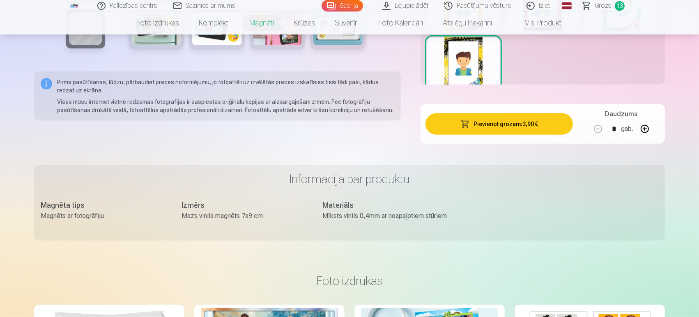
click at [464, 120] on span "button" at bounding box center [465, 124] width 10 height 8
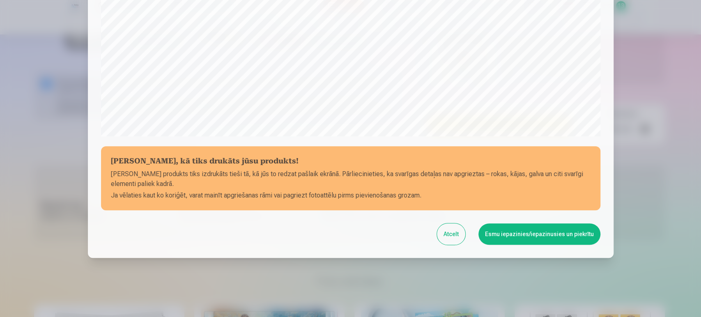
scroll to position [274, 0]
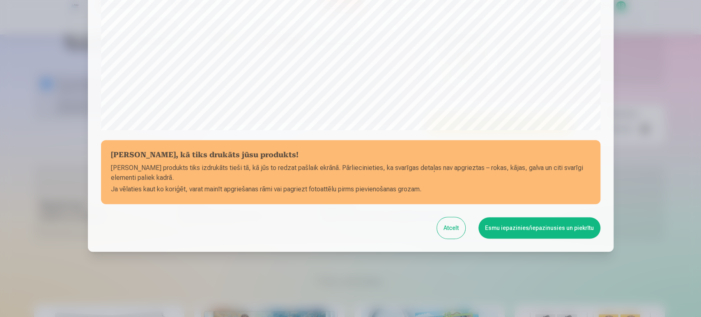
click at [531, 225] on button "Esmu iepazinies/iepazinusies un piekrītu" at bounding box center [539, 227] width 122 height 21
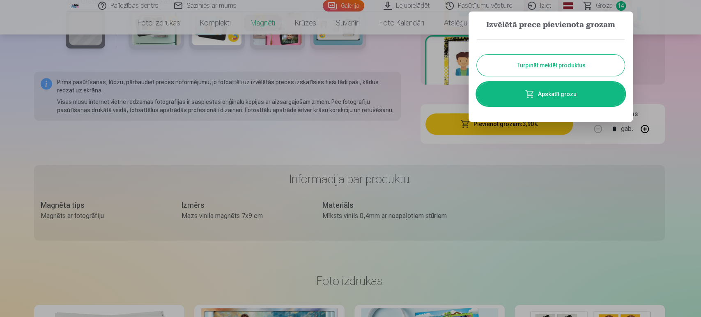
click at [536, 92] on link "Apskatīt grozu" at bounding box center [551, 94] width 148 height 23
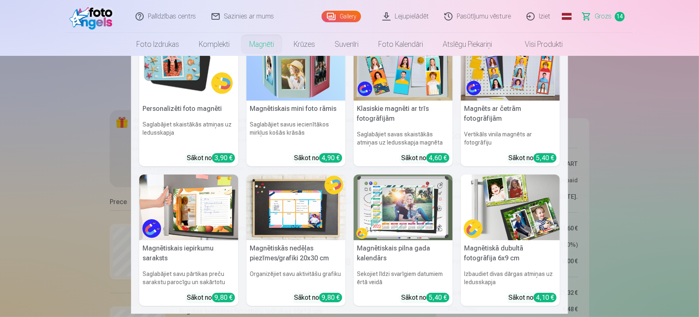
scroll to position [46, 0]
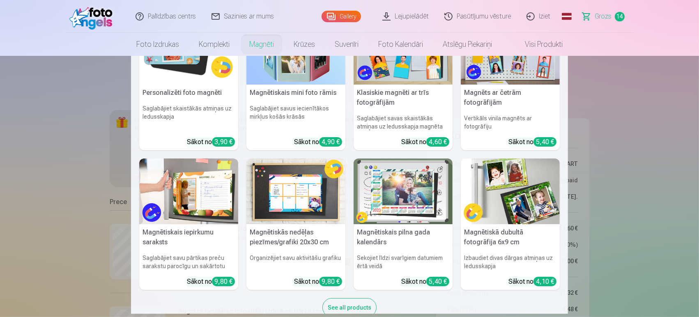
click at [273, 193] on img at bounding box center [295, 192] width 99 height 66
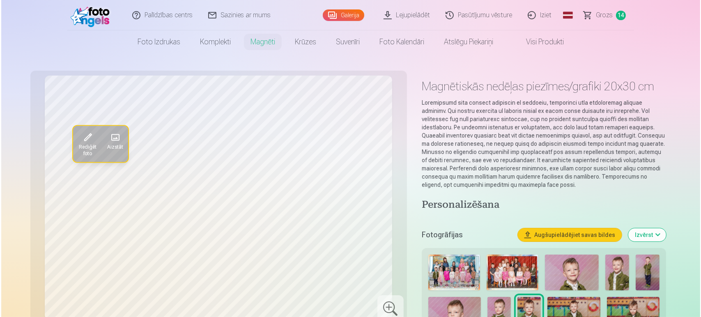
scroll to position [137, 0]
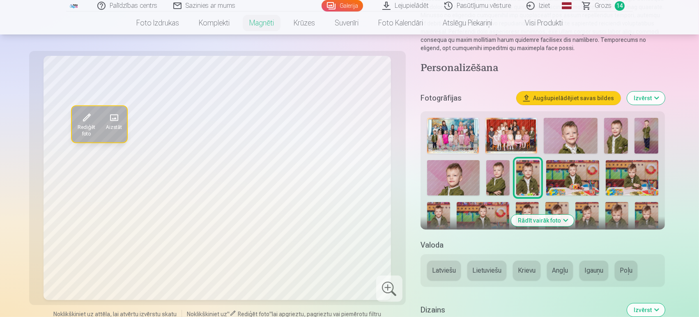
click at [441, 270] on button "Latviešu" at bounding box center [444, 271] width 34 height 20
click at [506, 184] on img at bounding box center [497, 177] width 23 height 35
click at [495, 179] on img at bounding box center [497, 177] width 23 height 35
click at [90, 127] on span "Rediģēt foto" at bounding box center [86, 130] width 19 height 13
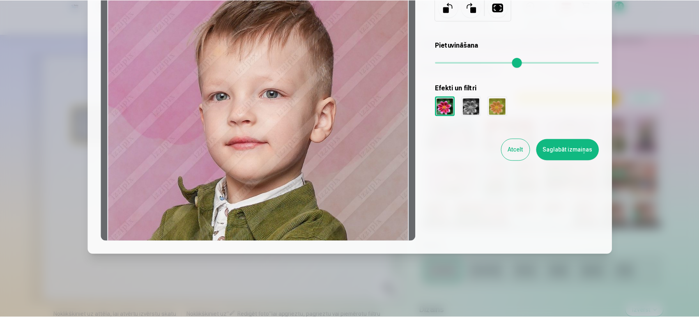
scroll to position [99, 0]
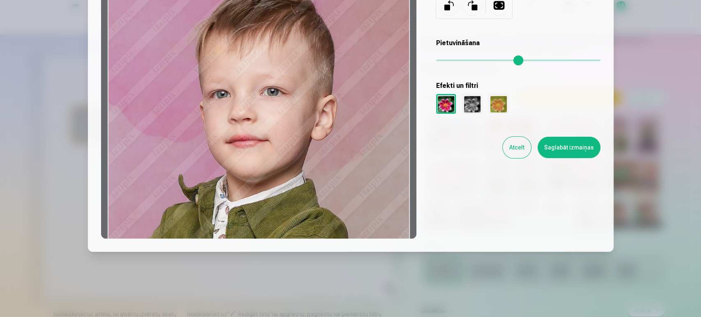
click at [469, 99] on div at bounding box center [472, 104] width 20 height 20
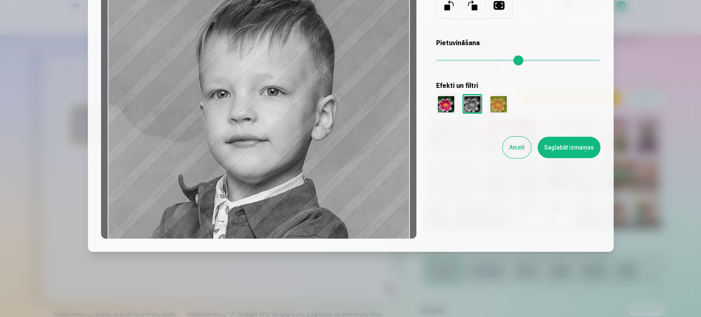
click at [494, 111] on div at bounding box center [499, 104] width 20 height 20
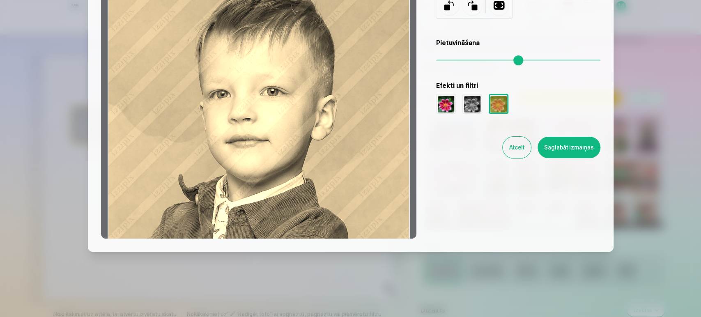
click at [448, 104] on div at bounding box center [446, 104] width 20 height 20
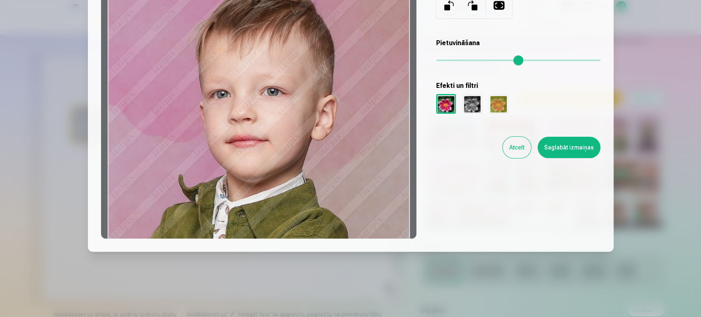
click at [568, 143] on button "Saglabāt izmaiņas" at bounding box center [569, 147] width 63 height 21
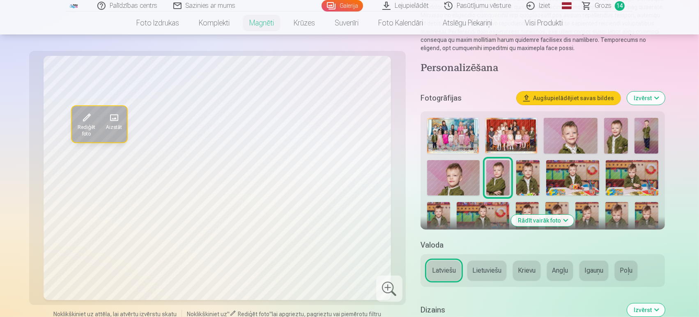
click at [501, 174] on img at bounding box center [497, 177] width 23 height 35
click at [454, 179] on img at bounding box center [453, 177] width 53 height 35
click at [586, 133] on img at bounding box center [571, 136] width 54 height 36
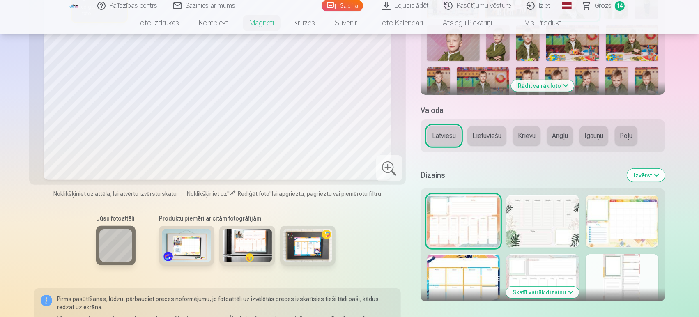
scroll to position [274, 0]
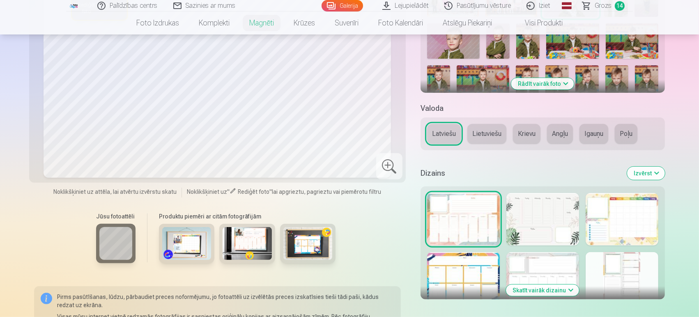
click at [240, 239] on img at bounding box center [247, 243] width 49 height 33
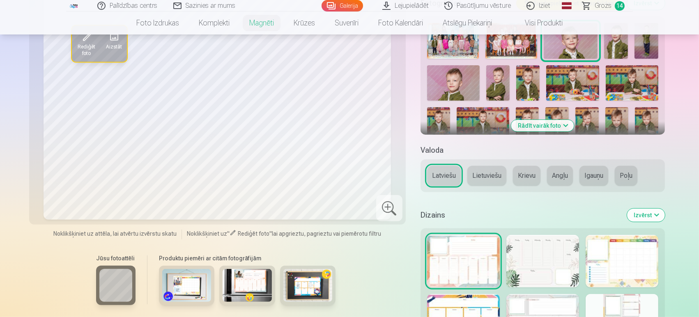
scroll to position [319, 0]
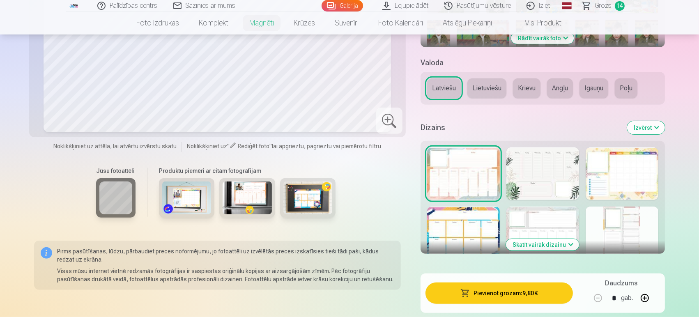
click at [200, 208] on img at bounding box center [186, 198] width 49 height 33
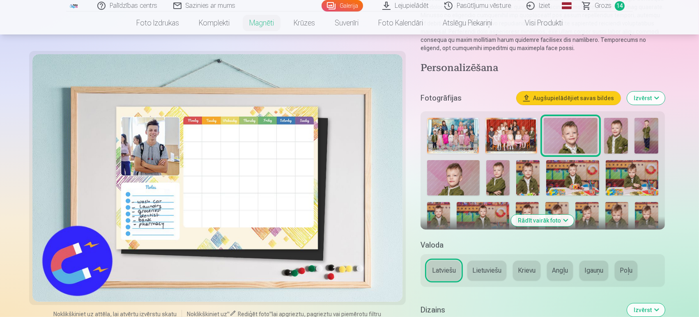
scroll to position [228, 0]
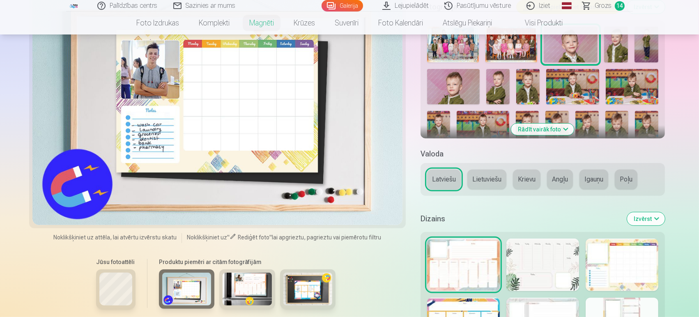
click at [314, 285] on img at bounding box center [307, 289] width 49 height 33
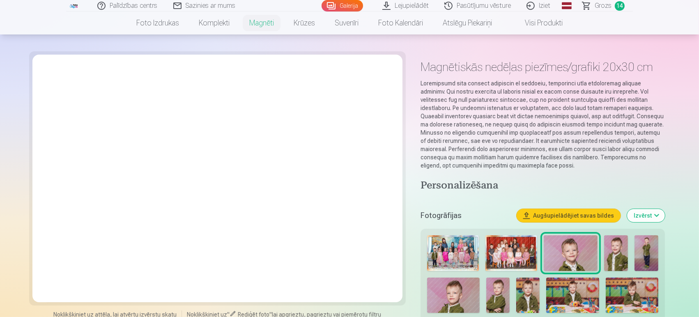
scroll to position [0, 0]
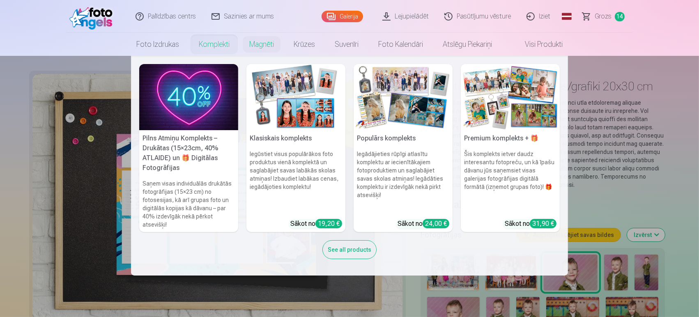
click at [222, 46] on link "Komplekti" at bounding box center [214, 44] width 51 height 23
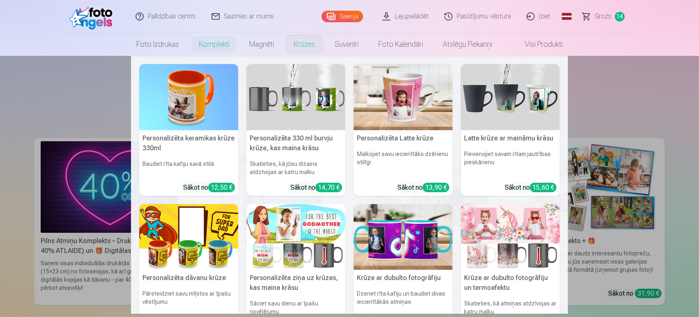
click at [302, 44] on link "Krūzes" at bounding box center [304, 44] width 41 height 23
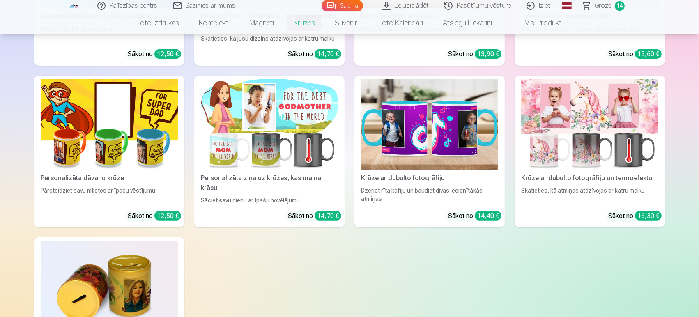
scroll to position [274, 0]
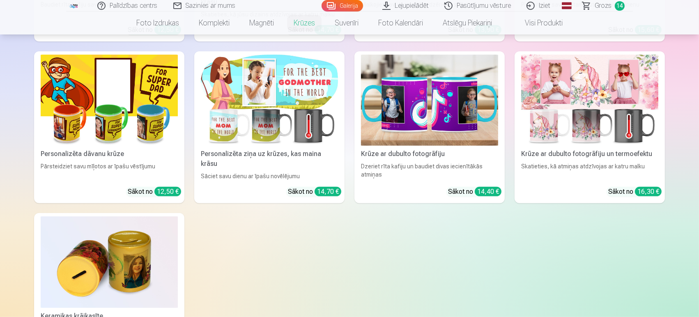
click at [101, 121] on img at bounding box center [109, 101] width 137 height 92
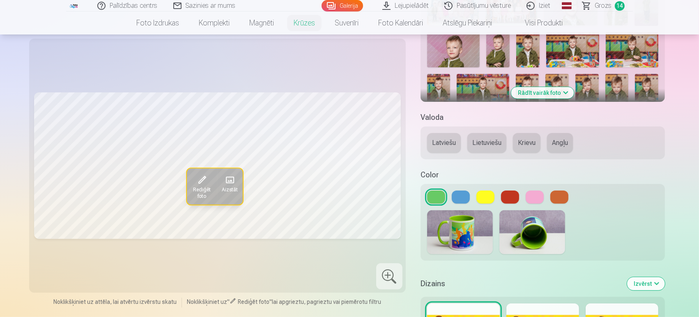
scroll to position [182, 0]
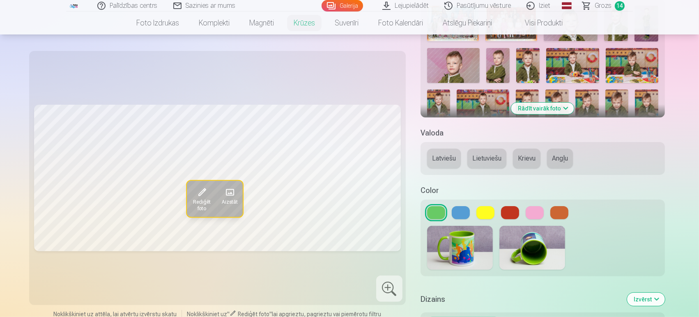
click at [462, 216] on button at bounding box center [461, 212] width 18 height 13
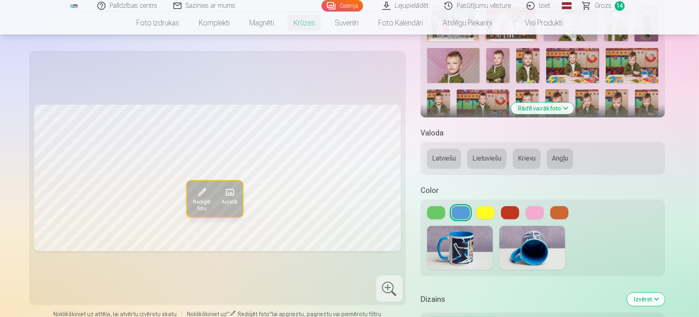
click at [493, 211] on button at bounding box center [485, 212] width 18 height 13
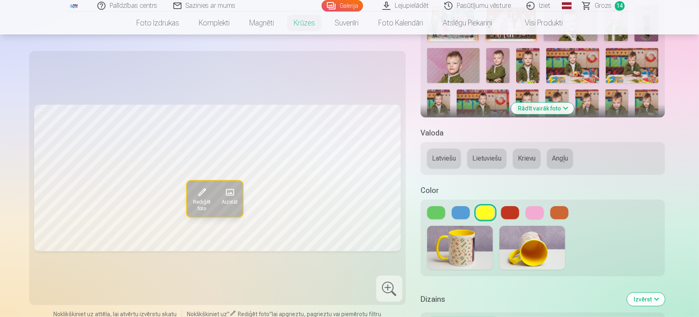
click at [520, 209] on div at bounding box center [542, 212] width 231 height 13
click at [452, 153] on button "Latviešu" at bounding box center [444, 159] width 34 height 20
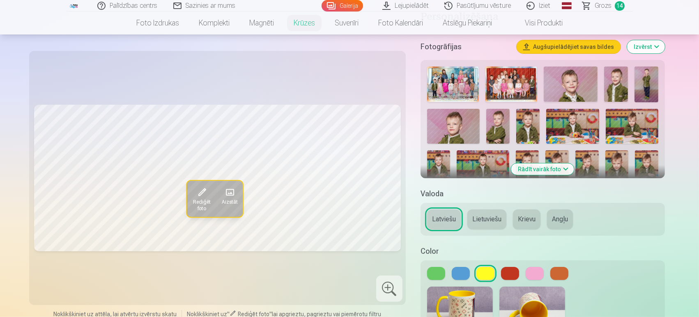
scroll to position [46, 0]
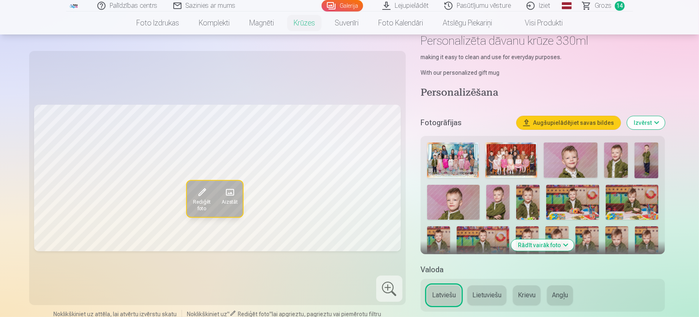
click at [628, 163] on img at bounding box center [646, 161] width 24 height 36
click at [464, 199] on img at bounding box center [453, 202] width 53 height 35
click at [497, 202] on img at bounding box center [497, 202] width 23 height 35
click at [628, 162] on img at bounding box center [646, 161] width 24 height 36
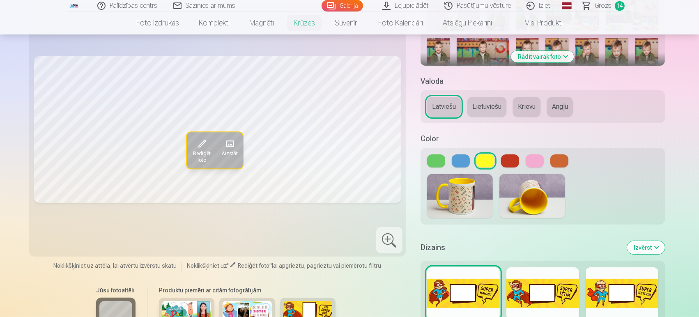
scroll to position [182, 0]
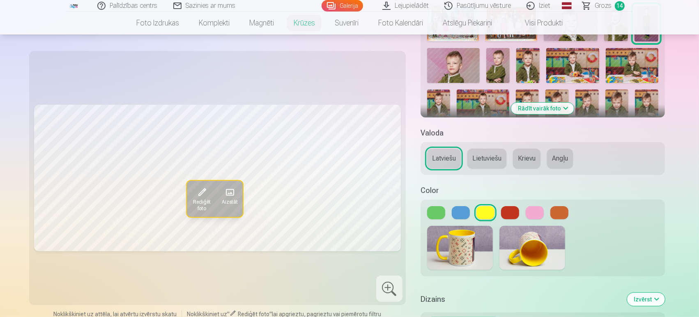
click at [503, 209] on button at bounding box center [510, 212] width 18 height 13
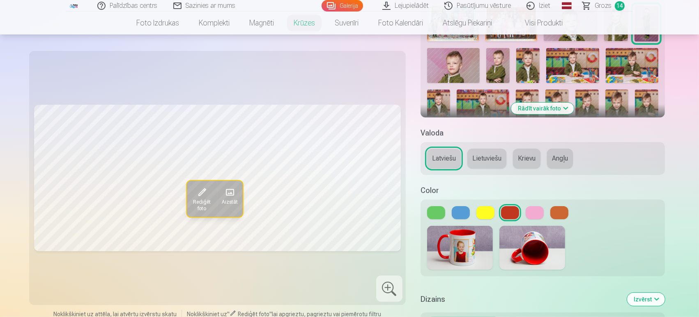
click at [503, 209] on button at bounding box center [510, 212] width 18 height 13
click at [544, 211] on div at bounding box center [542, 212] width 231 height 13
click at [537, 211] on button at bounding box center [535, 212] width 18 height 13
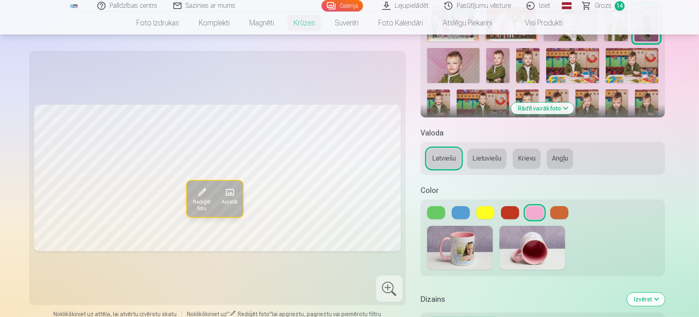
click at [529, 213] on button at bounding box center [535, 212] width 18 height 13
click at [486, 213] on button at bounding box center [485, 212] width 18 height 13
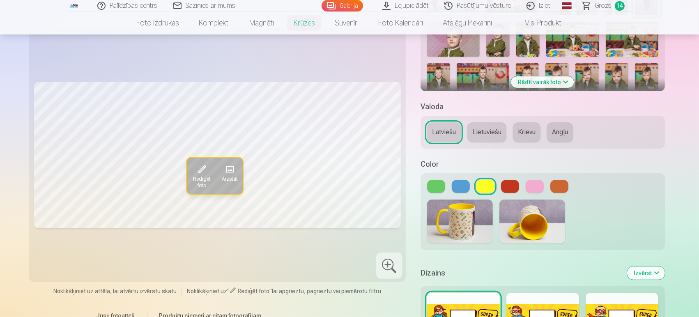
scroll to position [319, 0]
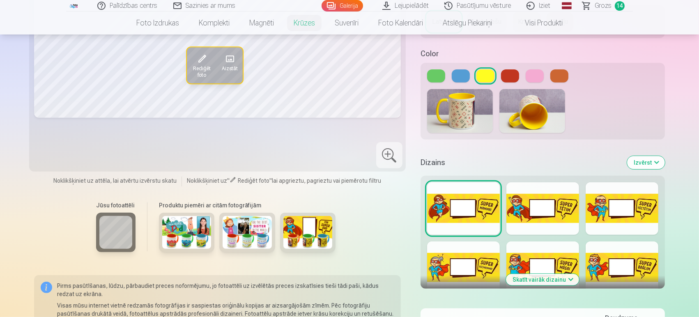
click at [204, 236] on img at bounding box center [186, 232] width 49 height 33
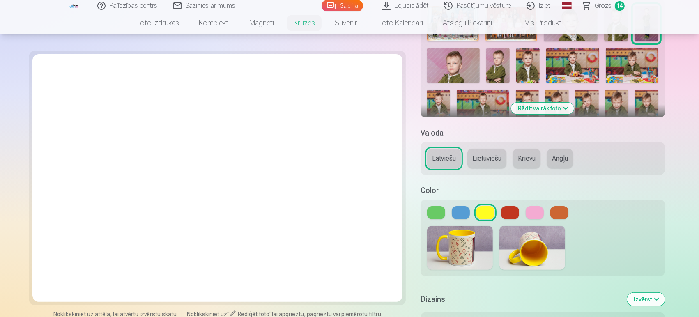
scroll to position [411, 0]
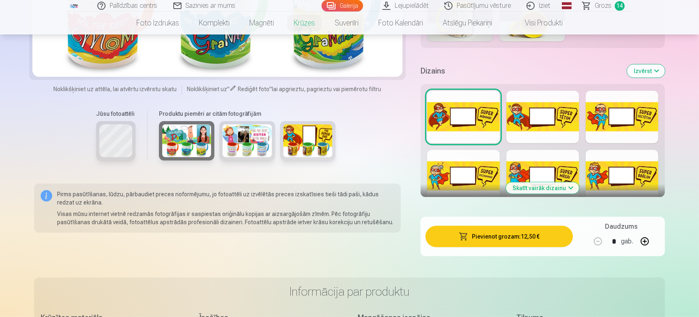
click at [259, 134] on img at bounding box center [247, 141] width 49 height 33
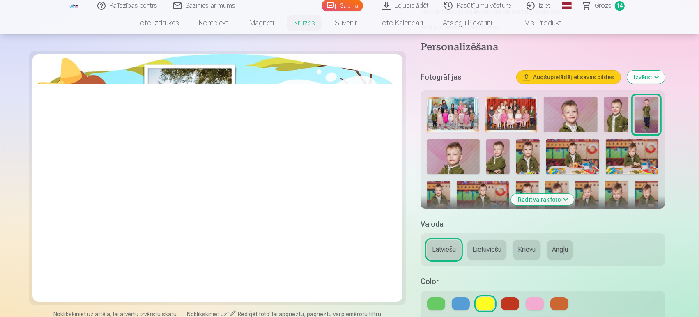
scroll to position [228, 0]
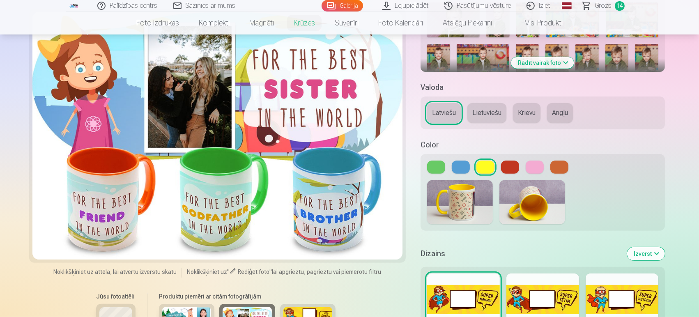
click at [442, 105] on button "Latviešu" at bounding box center [444, 113] width 34 height 20
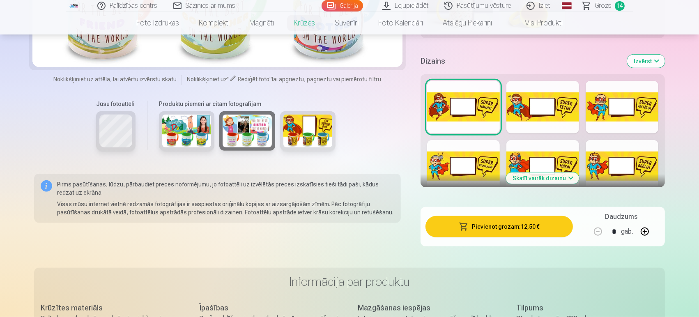
scroll to position [365, 0]
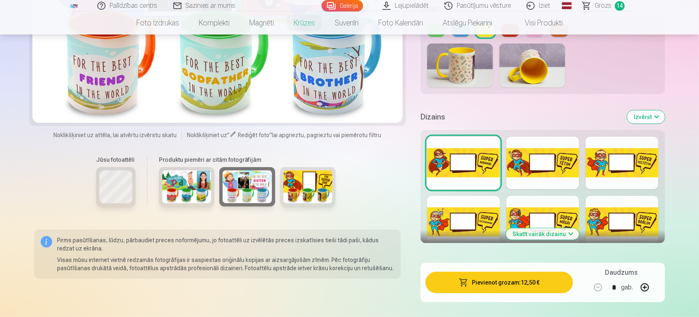
click at [306, 180] on img at bounding box center [307, 187] width 49 height 33
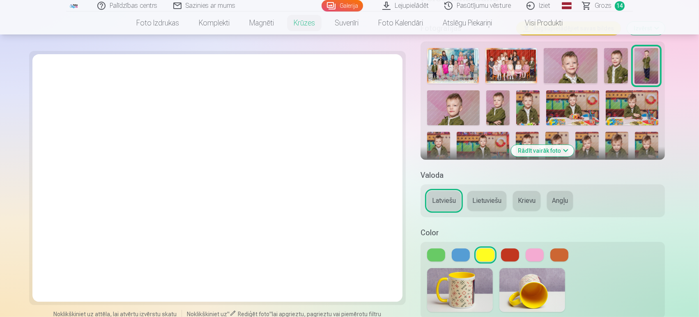
scroll to position [0, 0]
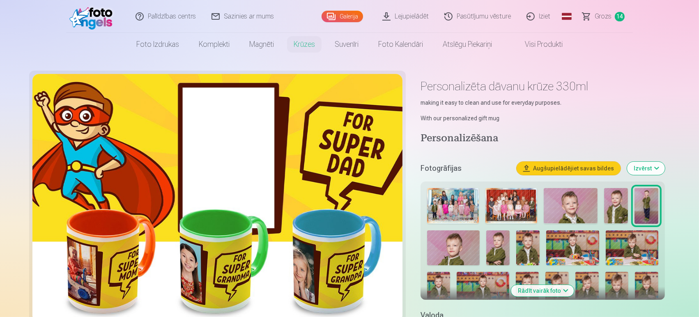
click at [303, 43] on link "Krūzes" at bounding box center [304, 44] width 41 height 23
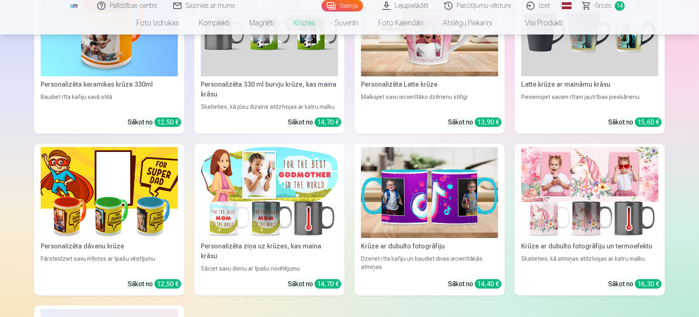
scroll to position [182, 0]
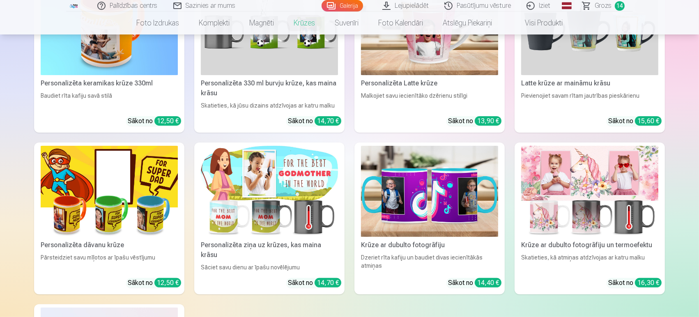
click at [293, 205] on img at bounding box center [269, 192] width 137 height 92
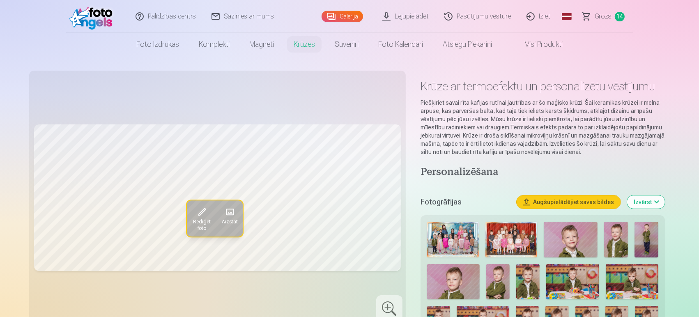
click at [615, 21] on link "Grozs 14" at bounding box center [604, 16] width 58 height 33
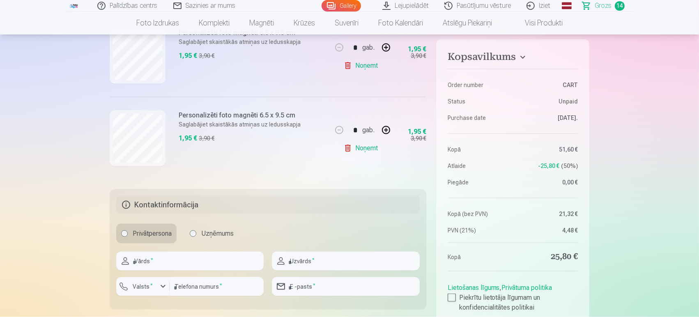
scroll to position [1323, 0]
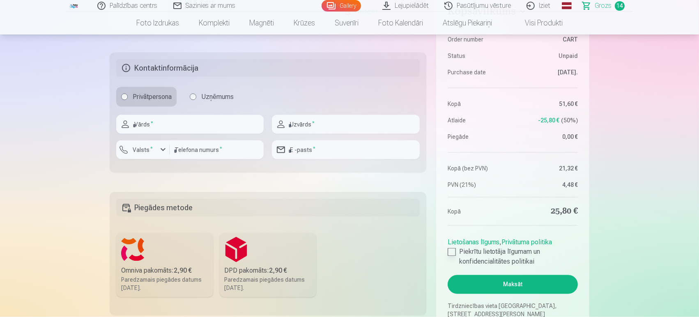
click at [451, 251] on div at bounding box center [452, 252] width 8 height 8
click at [176, 125] on input "text" at bounding box center [189, 124] width 147 height 19
type input "*********"
type input "*******"
type input "********"
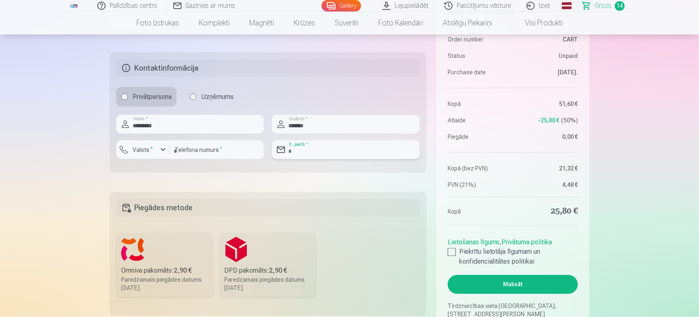
click at [319, 146] on input "email" at bounding box center [345, 149] width 147 height 19
type input "**********"
click at [224, 265] on label "DPD pakomāts : 2,90 € Paredzamais piegādes datums 6.09.2025." at bounding box center [268, 265] width 97 height 64
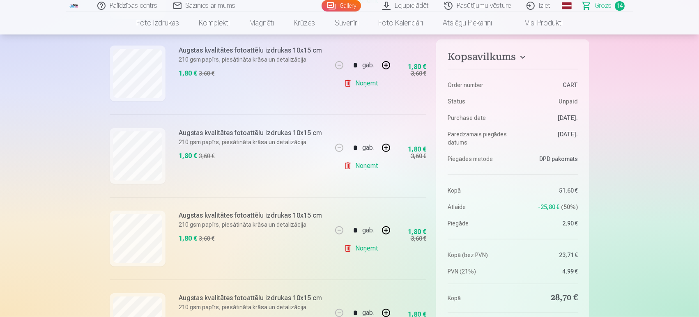
scroll to position [639, 0]
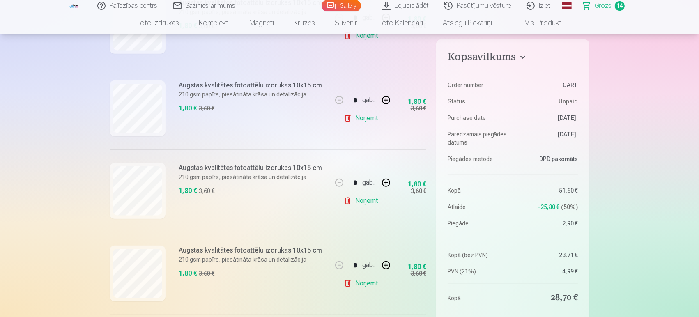
click at [384, 182] on button at bounding box center [386, 183] width 20 height 20
type input "*"
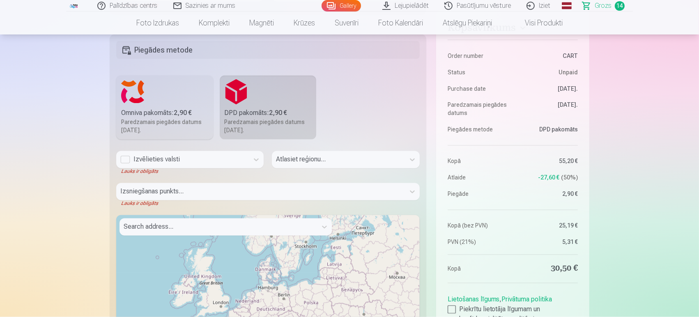
scroll to position [1460, 0]
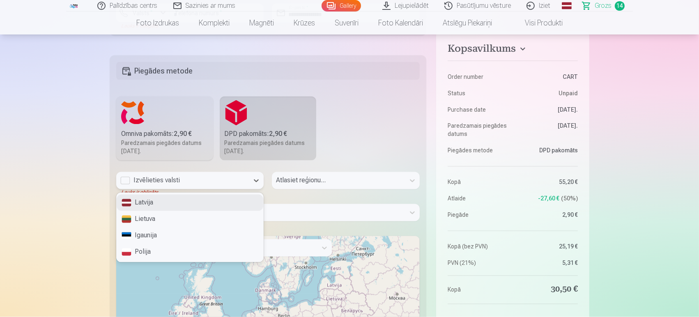
click at [182, 179] on div "Izvēlieties valsti" at bounding box center [182, 181] width 124 height 10
click at [151, 201] on div "Latvija" at bounding box center [190, 203] width 147 height 16
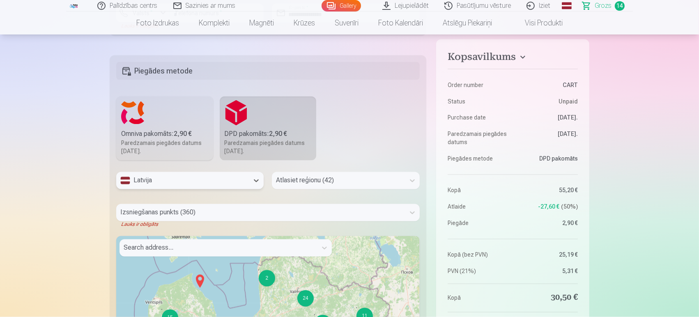
click at [338, 181] on div at bounding box center [338, 180] width 124 height 11
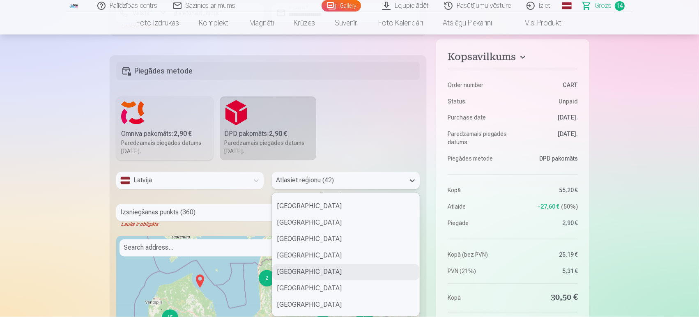
scroll to position [547, 0]
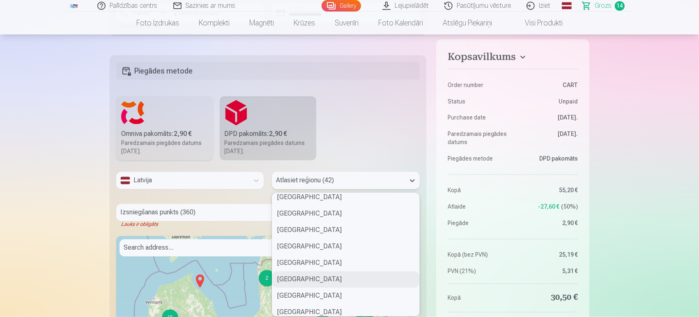
click at [317, 279] on div "Saulkrastu novads" at bounding box center [345, 279] width 147 height 16
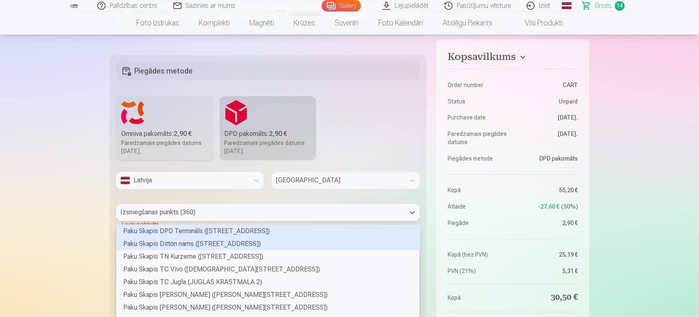
scroll to position [1494, 0]
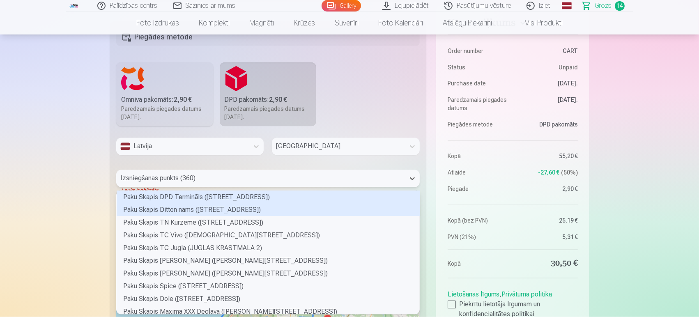
click at [211, 187] on div "360 results available. Use Up and Down to choose options, press Enter to select…" at bounding box center [267, 178] width 303 height 17
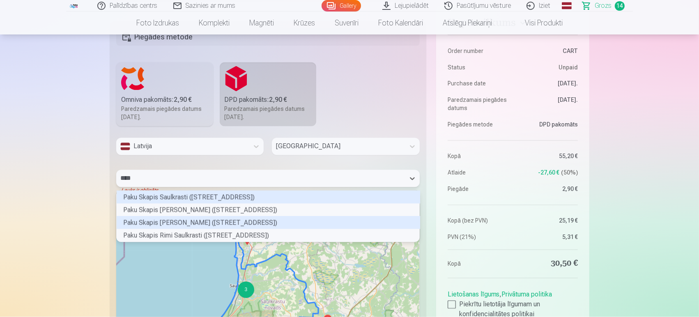
type input "*****"
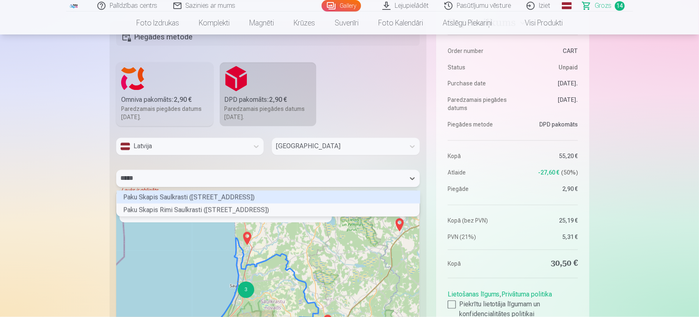
scroll to position [23, 301]
click at [208, 194] on div "Paku Skapis Saulkrasti (AINAŽU IELA 20)" at bounding box center [268, 197] width 303 height 13
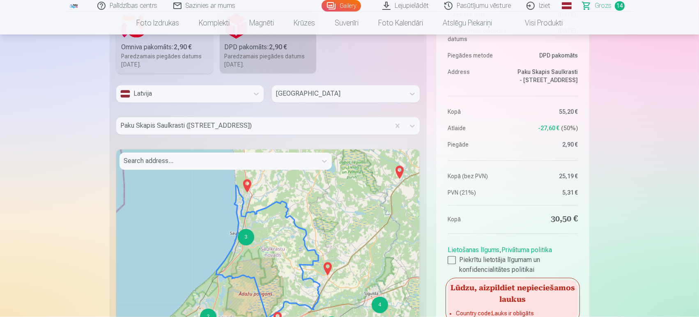
scroll to position [1448, 0]
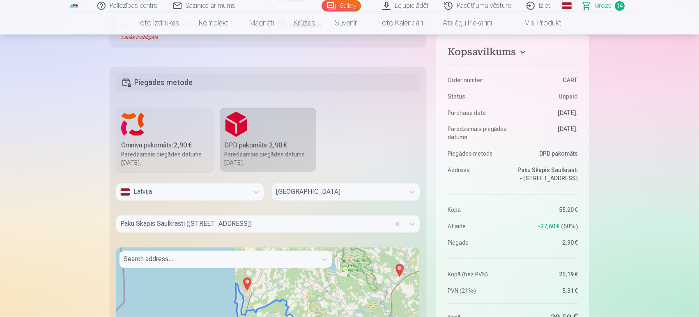
click at [182, 193] on div "Latvija" at bounding box center [182, 192] width 124 height 10
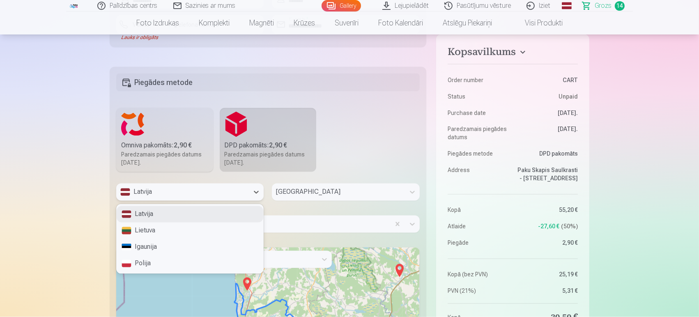
click at [166, 214] on div "Latvija" at bounding box center [190, 214] width 147 height 16
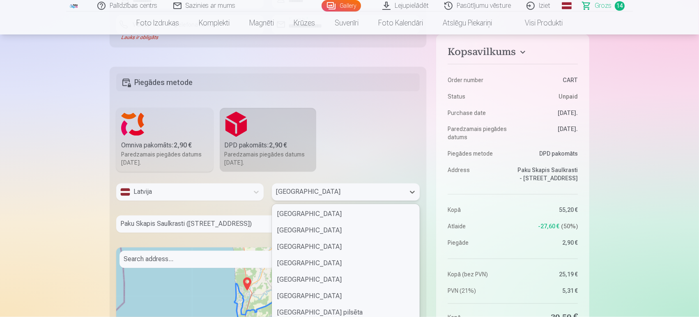
click at [371, 189] on div "42 results available. Use Up and Down to choose options, press Enter to select …" at bounding box center [345, 196] width 147 height 24
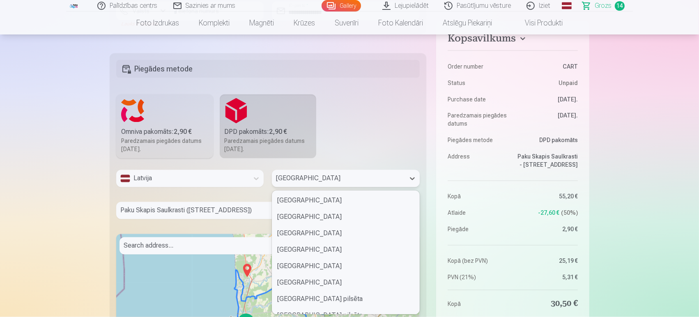
scroll to position [524, 0]
click at [319, 285] on div "Saulkrastu novads" at bounding box center [345, 300] width 147 height 16
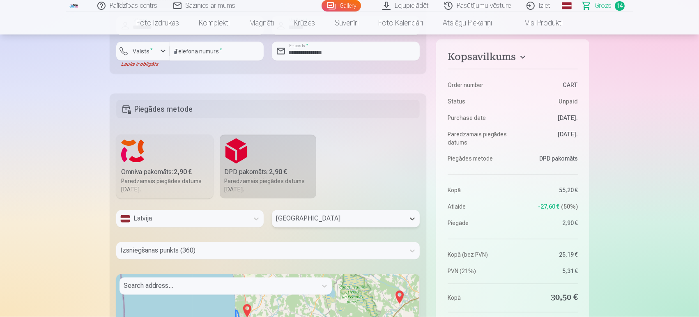
scroll to position [1279, 0]
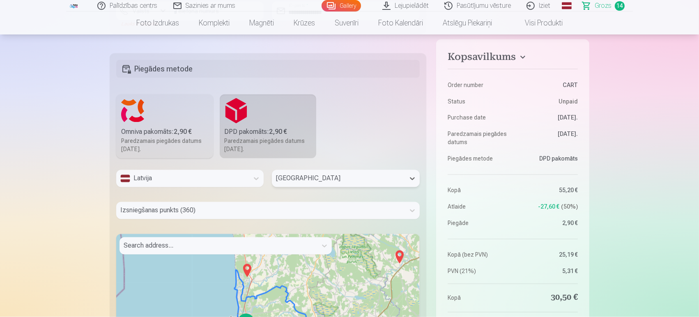
click at [196, 206] on div "Izsniegšanas punkts (360)" at bounding box center [267, 210] width 303 height 17
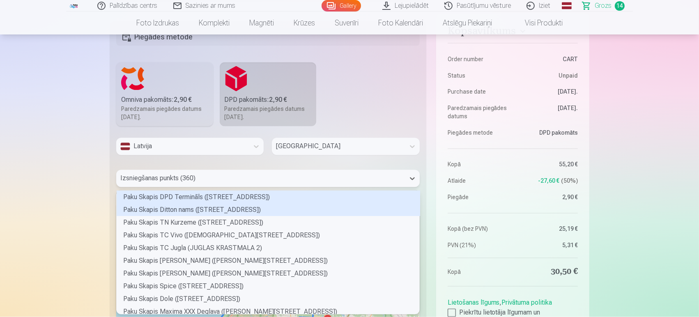
scroll to position [121, 301]
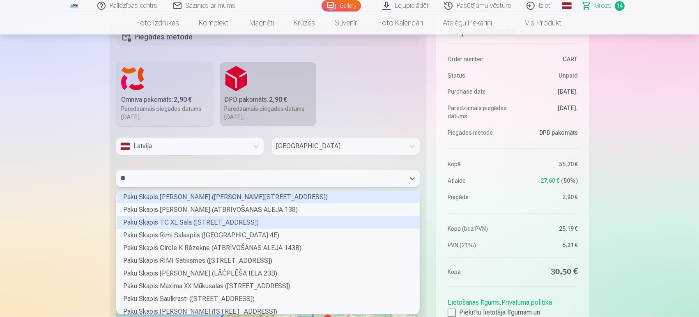
type input "***"
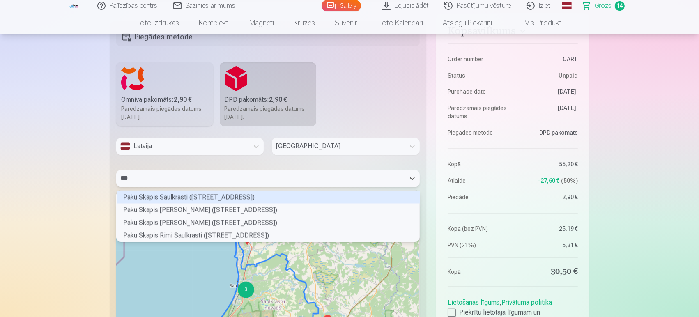
click at [202, 196] on div "Paku Skapis Saulkrasti (AINAŽU IELA 20)" at bounding box center [268, 197] width 303 height 13
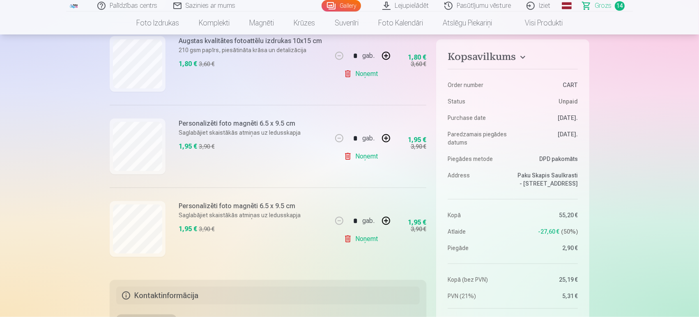
scroll to position [1095, 0]
click at [385, 137] on button at bounding box center [386, 139] width 20 height 20
type input "*"
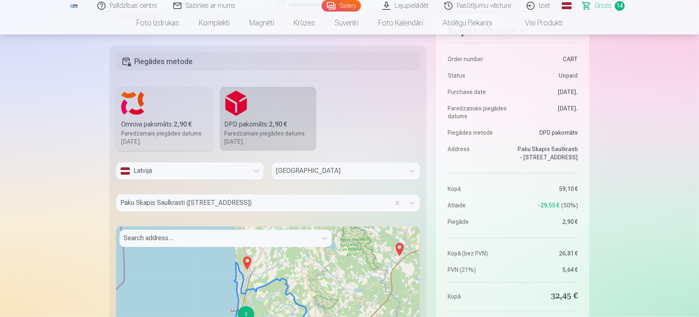
scroll to position [1460, 0]
click at [233, 232] on div "Search address..." at bounding box center [219, 239] width 198 height 17
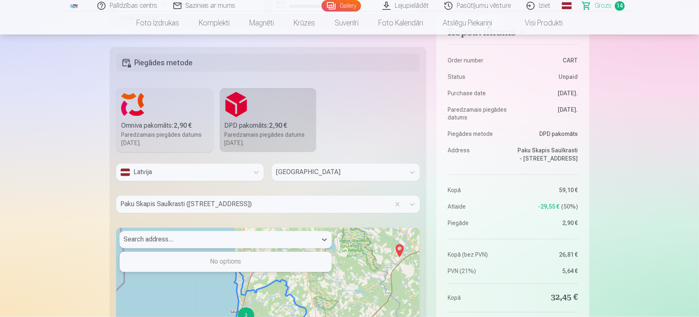
click at [230, 234] on div at bounding box center [218, 239] width 189 height 11
type input "**********"
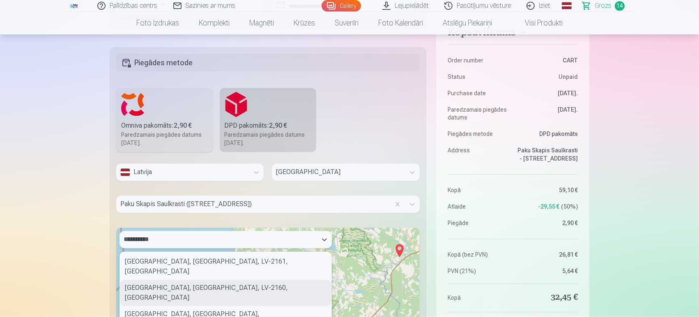
click at [183, 280] on div "Saulkrasti, Saulkrastu novads, LV-2160, Latvia" at bounding box center [225, 293] width 211 height 26
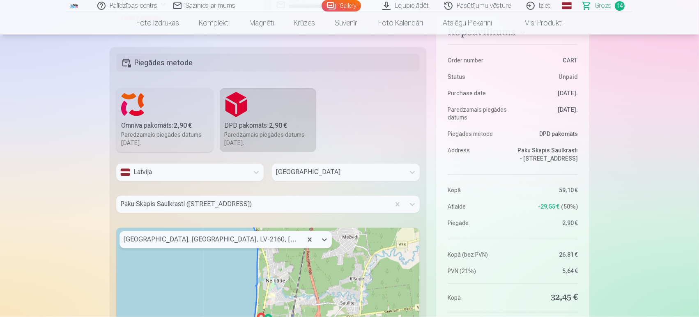
scroll to position [1597, 0]
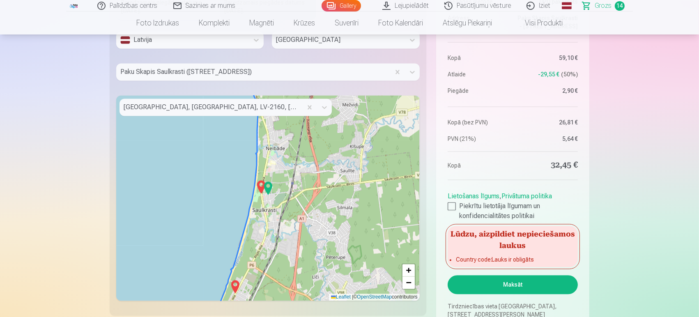
scroll to position [1688, 0]
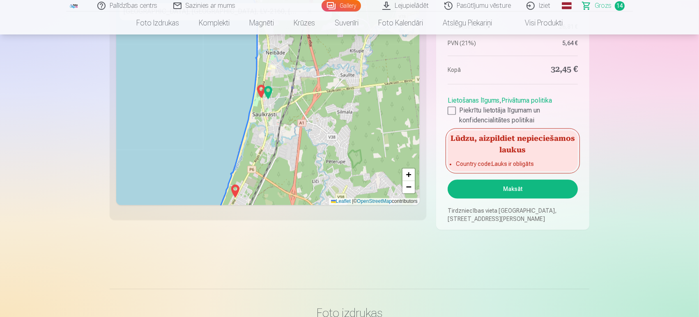
click at [525, 187] on button "Maksāt" at bounding box center [513, 188] width 130 height 19
click at [499, 187] on button "Maksāt" at bounding box center [513, 188] width 130 height 19
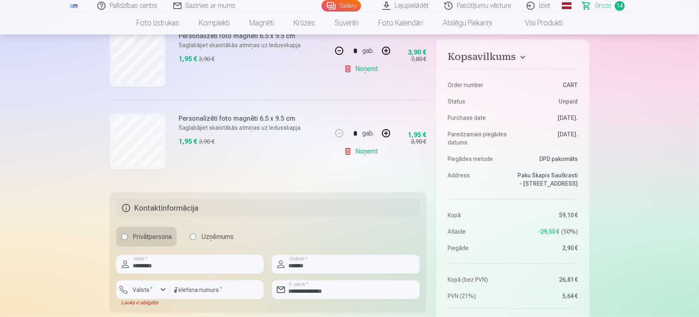
scroll to position [1278, 0]
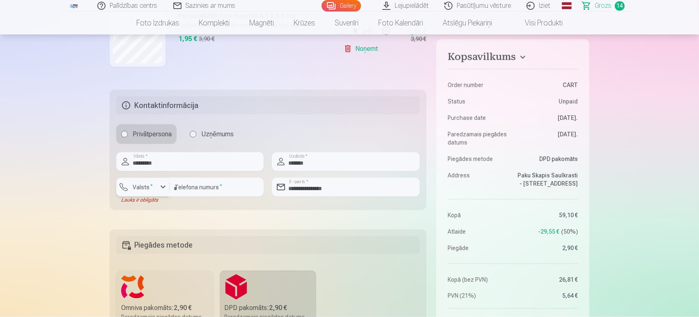
click at [160, 186] on div "button" at bounding box center [163, 187] width 10 height 10
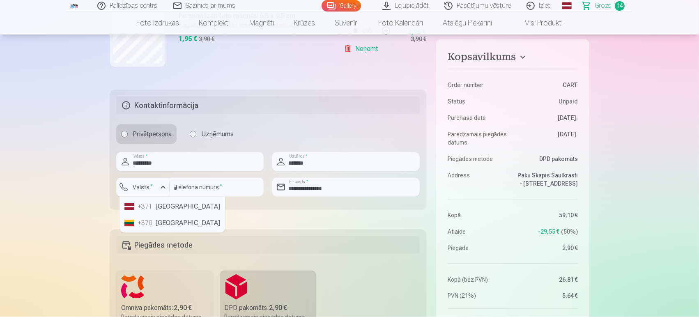
click at [161, 208] on li "+371 Latvia" at bounding box center [172, 206] width 102 height 16
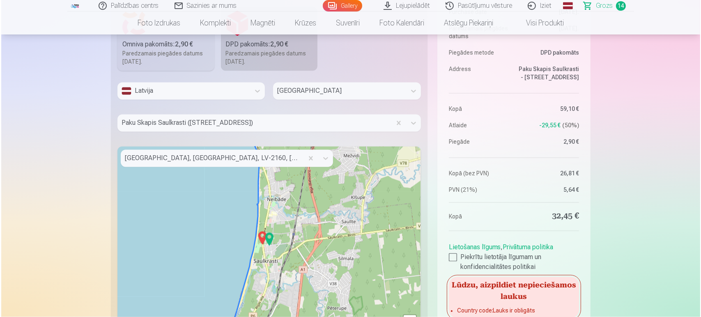
scroll to position [1597, 0]
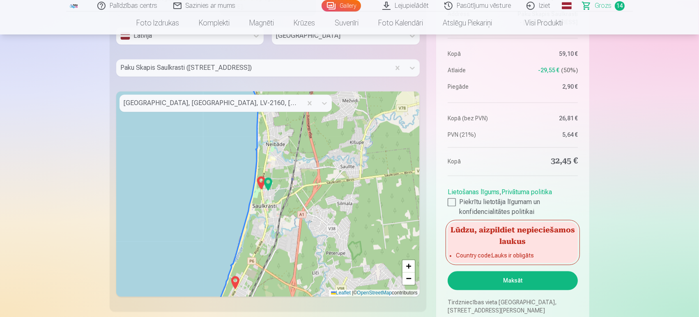
click at [550, 278] on button "Maksāt" at bounding box center [513, 280] width 130 height 19
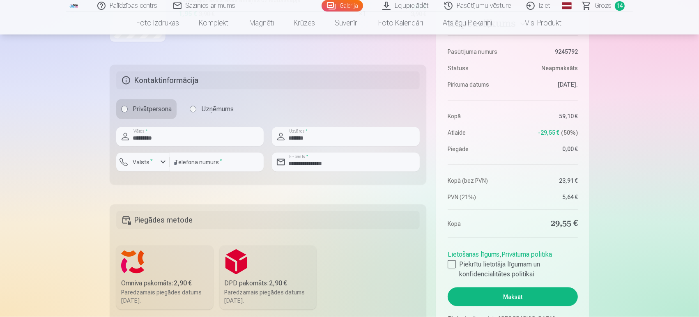
scroll to position [1278, 0]
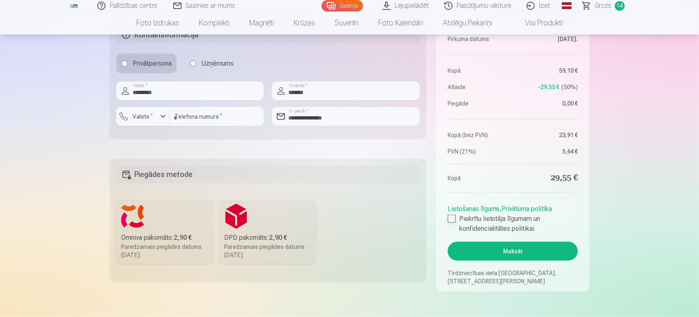
click at [454, 217] on div at bounding box center [452, 219] width 8 height 8
click at [262, 239] on div "DPD pakomāts : 2,90 €" at bounding box center [268, 238] width 87 height 10
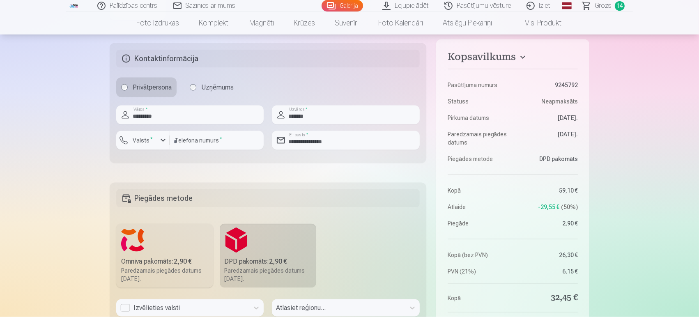
scroll to position [1369, 0]
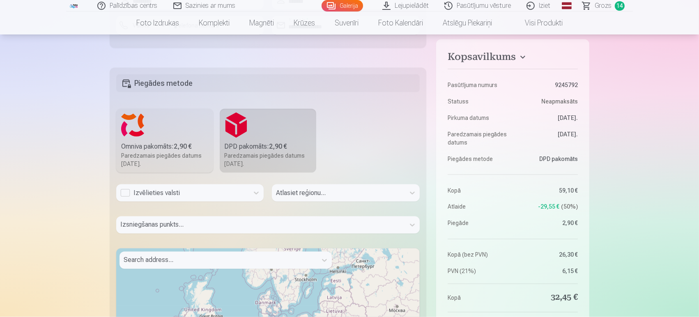
click at [213, 193] on div "Izvēlieties valsti" at bounding box center [182, 193] width 124 height 10
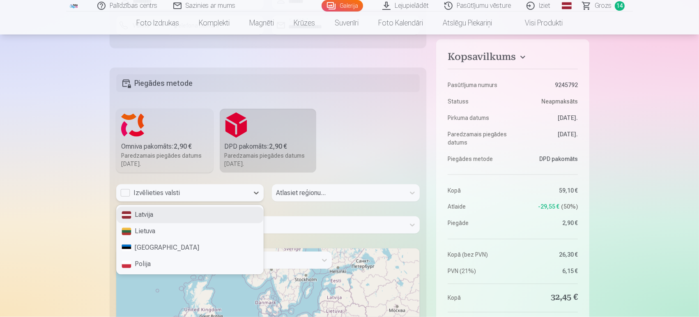
drag, startPoint x: 168, startPoint y: 215, endPoint x: 382, endPoint y: 209, distance: 214.0
click at [168, 215] on div "Latvija" at bounding box center [190, 215] width 147 height 16
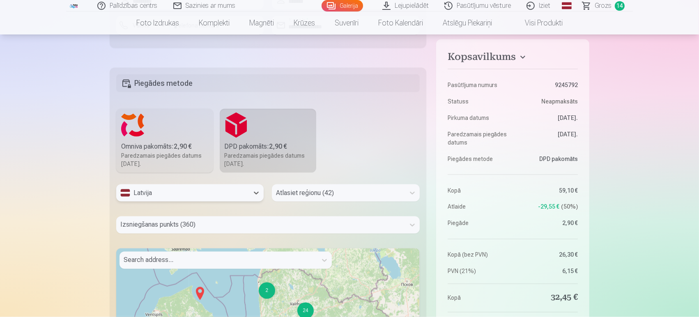
click at [354, 192] on div "Atlasiet reģionu (42)" at bounding box center [345, 192] width 147 height 17
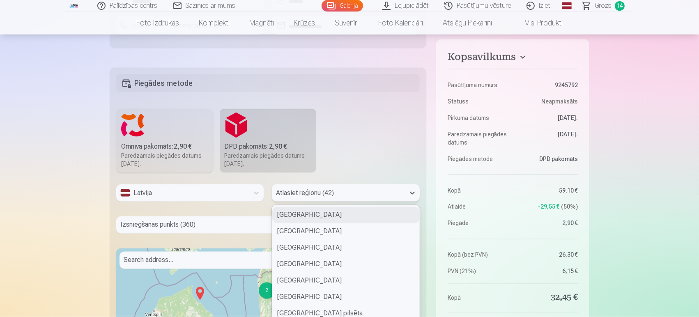
scroll to position [1383, 0]
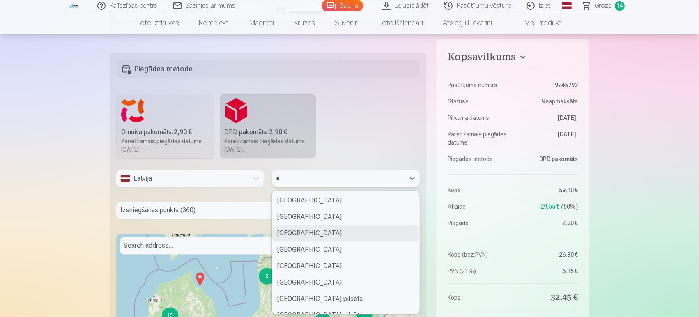
type input "**"
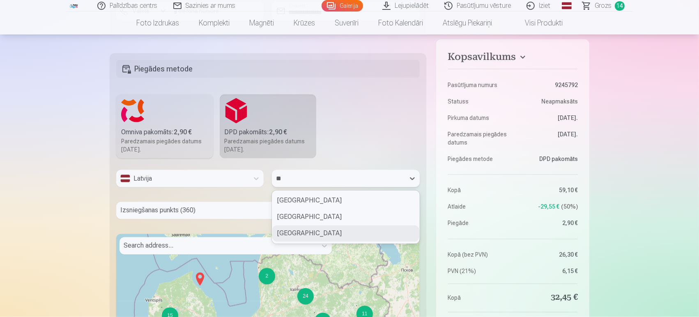
click at [325, 236] on div "Saulkrastu novads" at bounding box center [345, 233] width 147 height 16
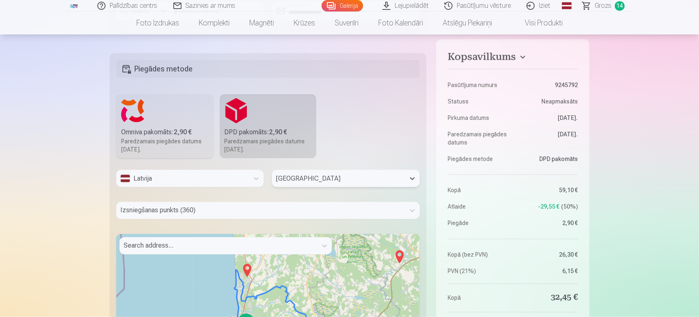
scroll to position [1415, 0]
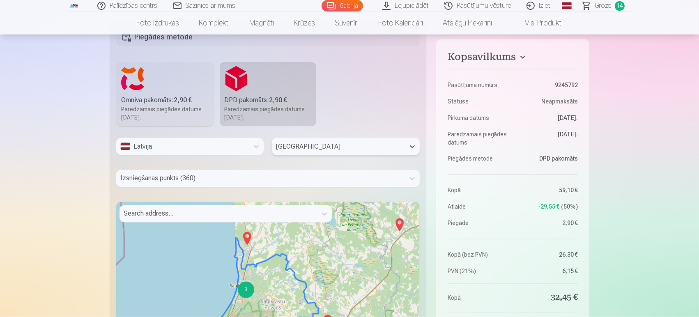
click at [221, 187] on div "Izsniegšanas punkts (360)" at bounding box center [267, 178] width 303 height 17
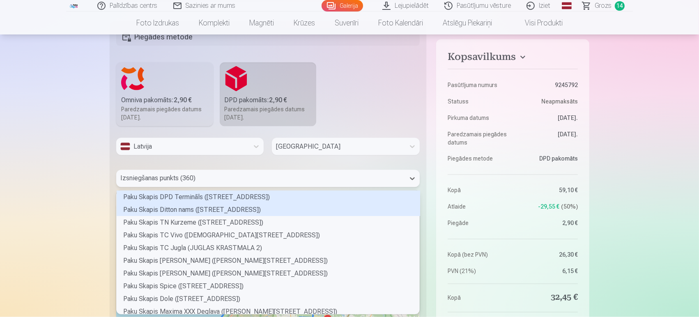
scroll to position [121, 301]
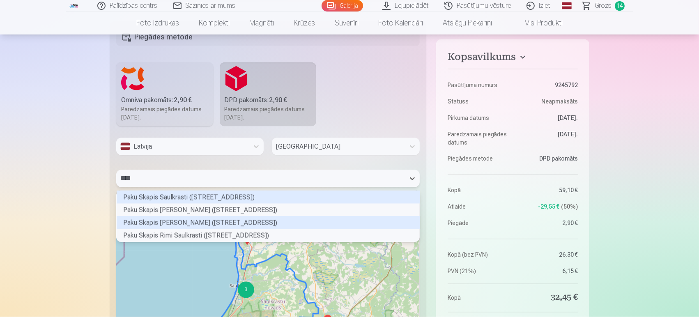
type input "*****"
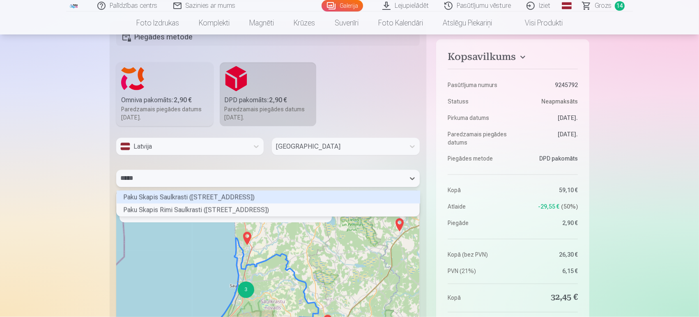
click at [229, 194] on div "Paku Skapis Saulkrasti (AINAŽU IELA 20)" at bounding box center [268, 197] width 303 height 13
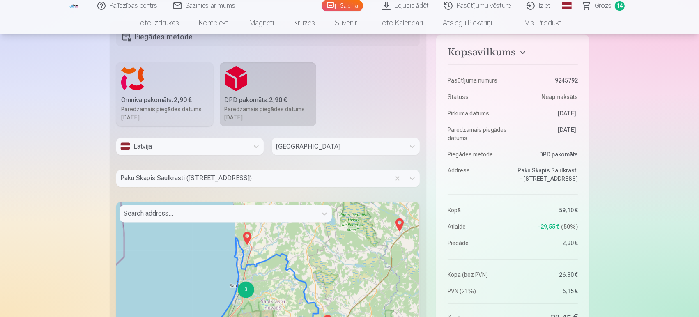
click at [226, 210] on div at bounding box center [218, 213] width 189 height 11
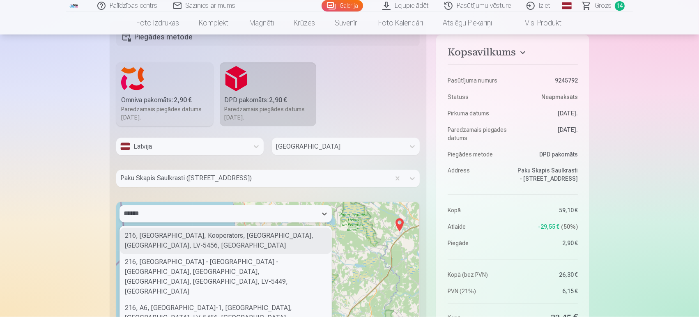
type input "*******"
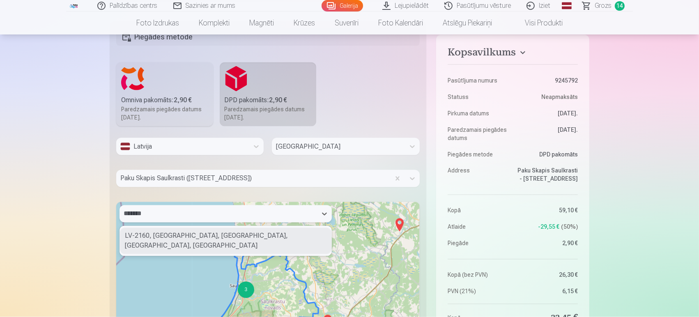
click at [227, 232] on div "LV-2160, Pēterupe, Saulkrastu pagasts, Saulkrastu novads, Latvia" at bounding box center [225, 241] width 211 height 26
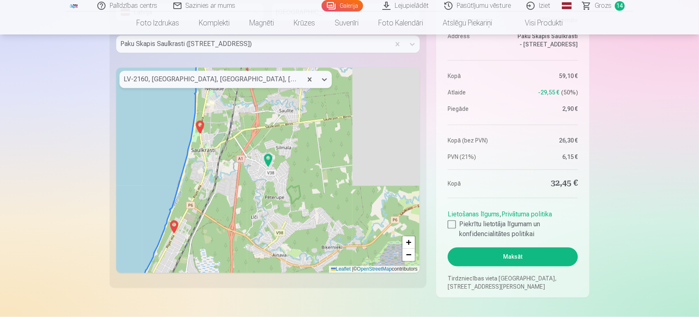
scroll to position [1552, 0]
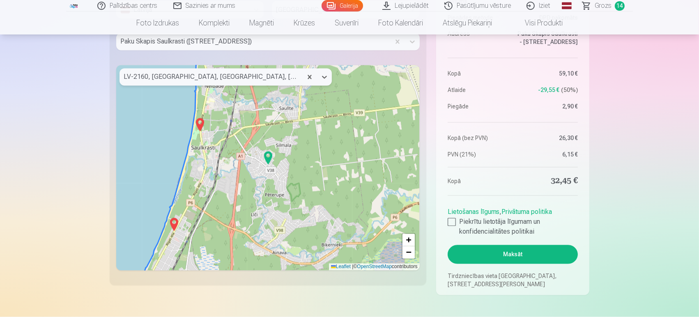
click at [512, 251] on button "Maksāt" at bounding box center [513, 254] width 130 height 19
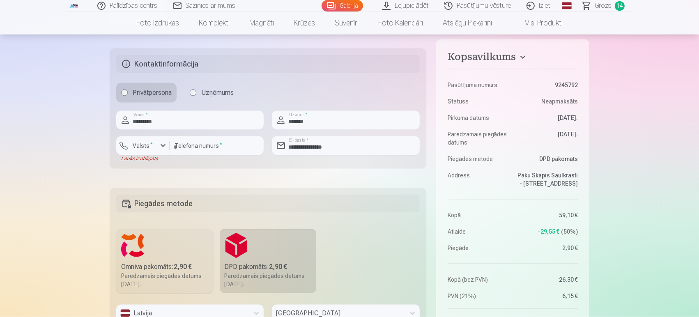
scroll to position [1232, 0]
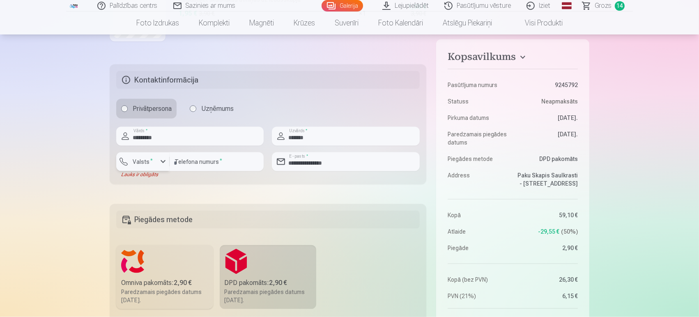
click at [163, 163] on div "button" at bounding box center [163, 162] width 10 height 10
click at [157, 175] on li "+371 Latvija" at bounding box center [150, 181] width 58 height 16
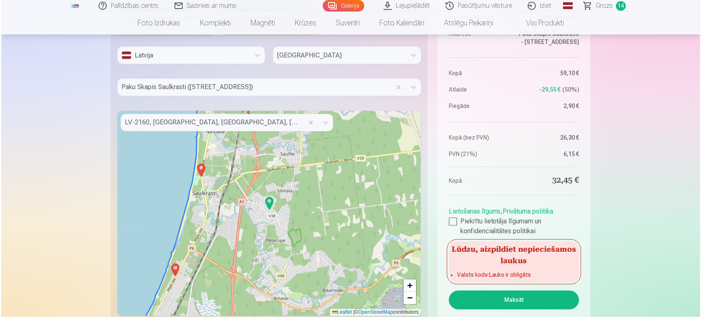
scroll to position [1643, 0]
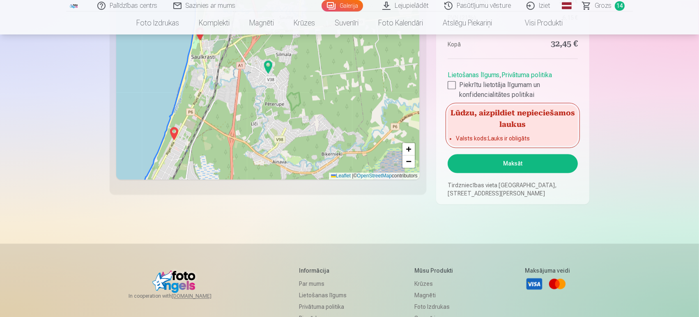
click at [524, 168] on button "Maksāt" at bounding box center [513, 163] width 130 height 19
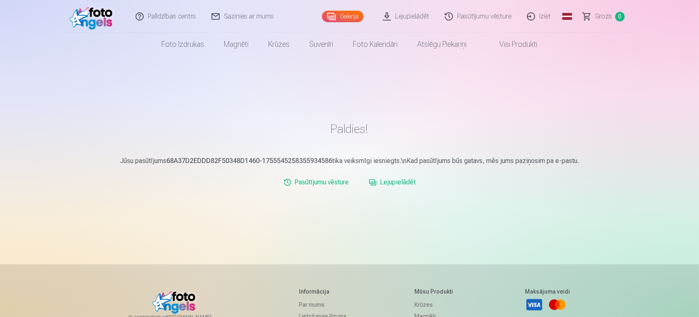
click at [404, 183] on link "Lejupielādēt" at bounding box center [392, 182] width 54 height 16
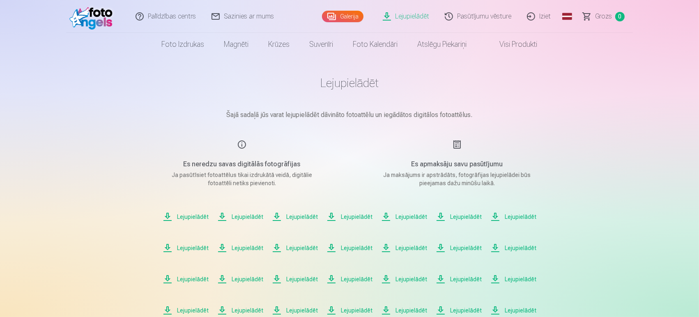
click at [463, 180] on p "Ja maksājums ir apstrādāts, fotogrāfijas lejupielādei būs pieejamas dažu minūšu…" at bounding box center [457, 179] width 156 height 16
click at [457, 145] on div "Es apmaksāju savu pasūtījumu Ja maksājums ir apstrādāts, fotogrāfijas lejupielā…" at bounding box center [456, 164] width 195 height 48
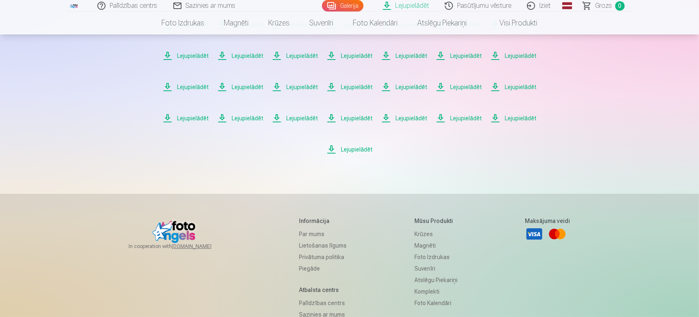
scroll to position [91, 0]
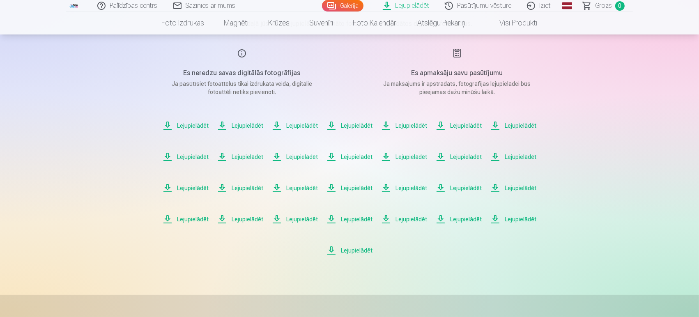
click at [182, 124] on span "Lejupielādēt" at bounding box center [186, 126] width 46 height 10
click at [183, 123] on span "Lejupielādēt" at bounding box center [186, 126] width 46 height 10
click at [180, 127] on span "Lejupielādēt" at bounding box center [186, 126] width 46 height 10
click at [246, 122] on span "Lejupielādēt" at bounding box center [240, 126] width 46 height 10
click at [195, 127] on span "Lejupielādēt" at bounding box center [186, 126] width 46 height 10
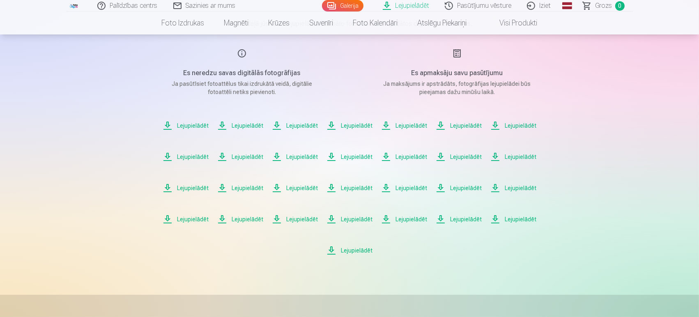
click at [256, 122] on span "Lejupielādēt" at bounding box center [240, 126] width 46 height 10
click at [291, 123] on span "Lejupielādēt" at bounding box center [295, 126] width 46 height 10
click at [358, 123] on span "Lejupielādēt" at bounding box center [349, 126] width 46 height 10
click at [427, 129] on div "Lejupielādēt Lejupielādēt Lejupielādēt Lejupielādēt Lejupielādēt Lejupielādēt L…" at bounding box center [349, 186] width 411 height 140
click at [416, 125] on span "Lejupielādēt" at bounding box center [404, 126] width 46 height 10
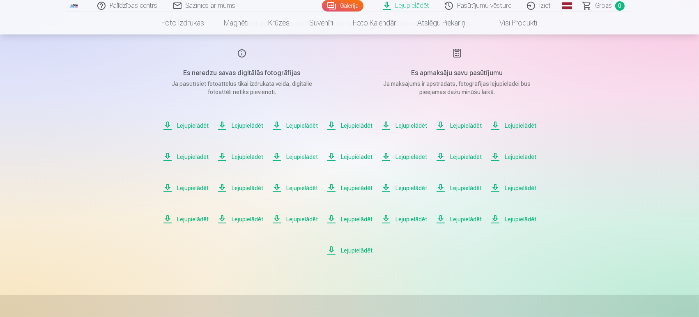
click at [458, 124] on span "Lejupielādēt" at bounding box center [459, 126] width 46 height 10
click at [531, 125] on span "Lejupielādēt" at bounding box center [513, 126] width 46 height 10
click at [189, 157] on span "Lejupielādēt" at bounding box center [186, 157] width 46 height 10
click at [252, 156] on span "Lejupielādēt" at bounding box center [240, 157] width 46 height 10
click at [306, 157] on span "Lejupielādēt" at bounding box center [295, 157] width 46 height 10
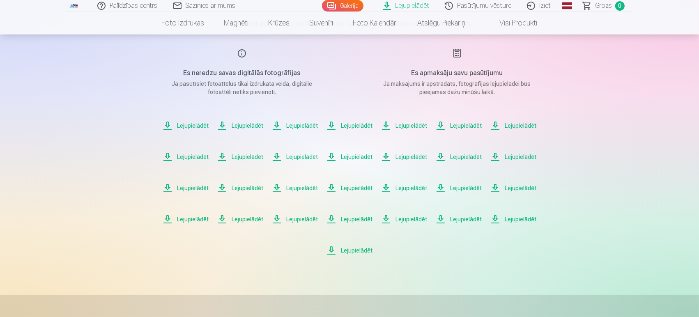
click at [346, 154] on span "Lejupielādēt" at bounding box center [349, 157] width 46 height 10
click at [393, 152] on span "Lejupielādēt" at bounding box center [404, 157] width 46 height 10
click at [468, 156] on span "Lejupielādēt" at bounding box center [459, 157] width 46 height 10
click at [514, 155] on span "Lejupielādēt" at bounding box center [513, 157] width 46 height 10
click at [195, 189] on span "Lejupielādēt" at bounding box center [186, 188] width 46 height 10
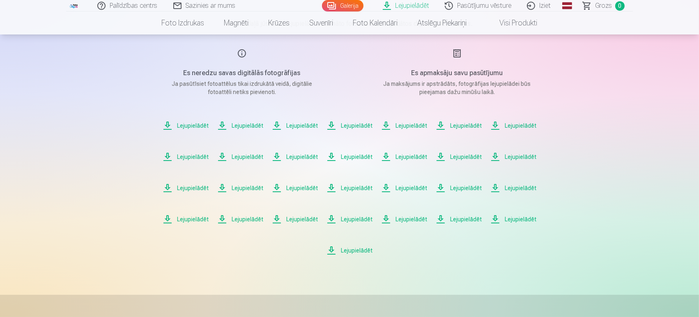
click at [243, 187] on span "Lejupielādēt" at bounding box center [240, 188] width 46 height 10
click at [307, 185] on span "Lejupielādēt" at bounding box center [295, 188] width 46 height 10
click at [358, 186] on span "Lejupielādēt" at bounding box center [349, 188] width 46 height 10
click at [398, 186] on span "Lejupielādēt" at bounding box center [404, 188] width 46 height 10
click at [474, 188] on span "Lejupielādēt" at bounding box center [459, 188] width 46 height 10
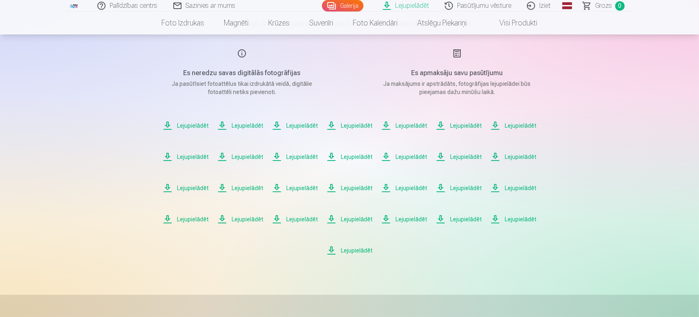
click at [525, 186] on span "Lejupielādēt" at bounding box center [513, 188] width 46 height 10
click at [191, 218] on span "Lejupielādēt" at bounding box center [186, 219] width 46 height 10
click at [253, 217] on span "Lejupielādēt" at bounding box center [240, 219] width 46 height 10
click at [296, 214] on span "Lejupielādēt" at bounding box center [295, 219] width 46 height 10
click at [360, 215] on span "Lejupielādēt" at bounding box center [349, 219] width 46 height 10
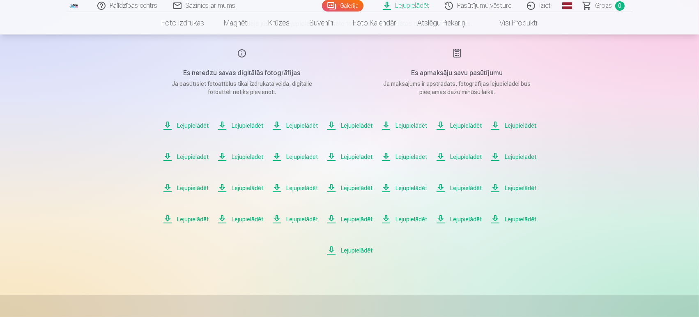
click at [417, 218] on span "Lejupielādēt" at bounding box center [404, 219] width 46 height 10
click at [472, 216] on span "Lejupielādēt" at bounding box center [459, 219] width 46 height 10
click at [520, 216] on span "Lejupielādēt" at bounding box center [513, 219] width 46 height 10
click at [347, 251] on span "Lejupielādēt" at bounding box center [349, 251] width 46 height 10
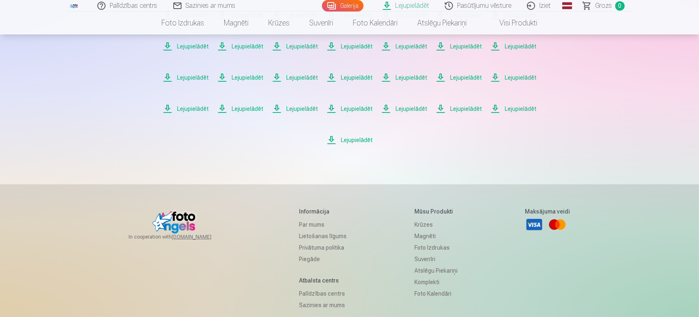
scroll to position [228, 0]
